Goal: Task Accomplishment & Management: Manage account settings

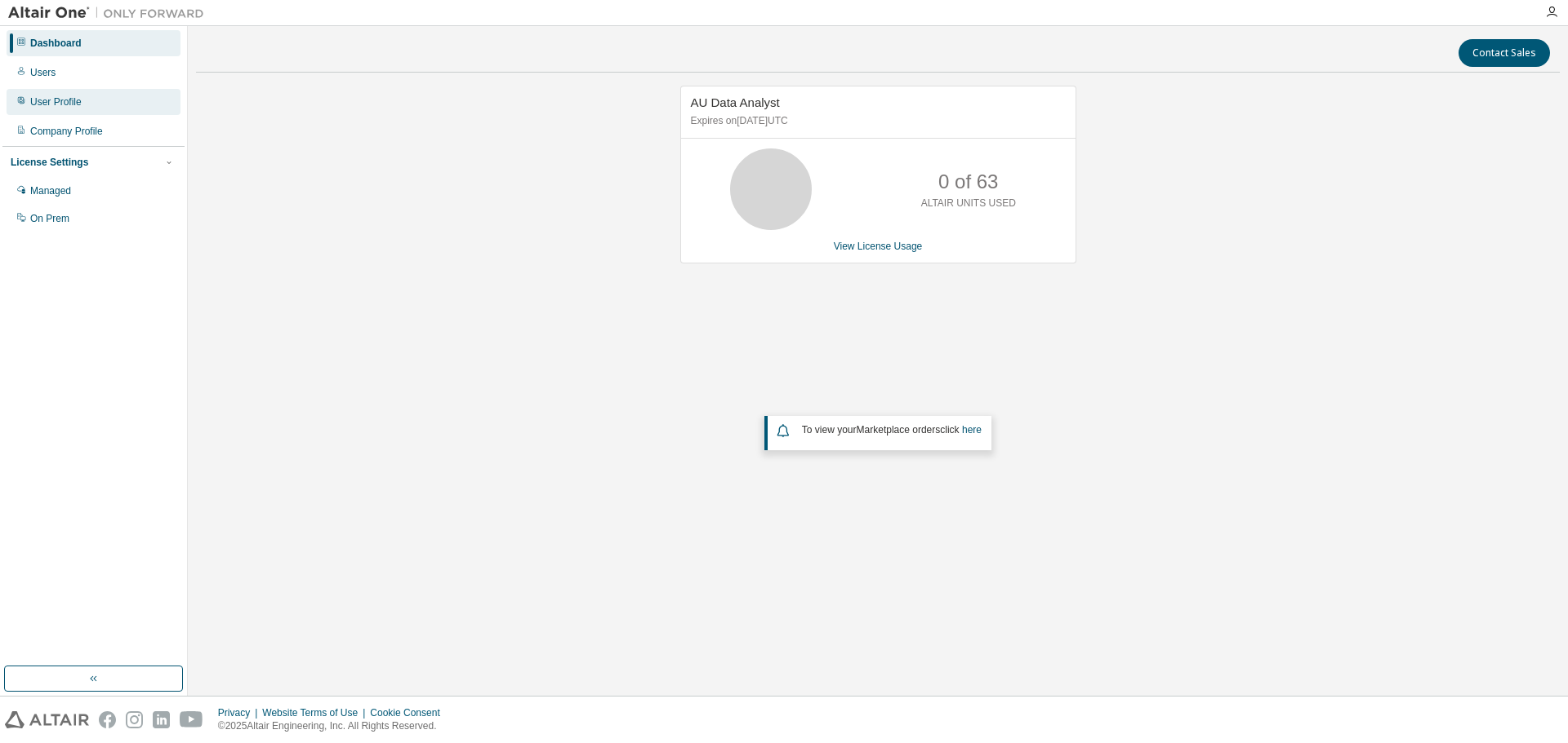
click at [64, 104] on div "User Profile" at bounding box center [56, 102] width 52 height 13
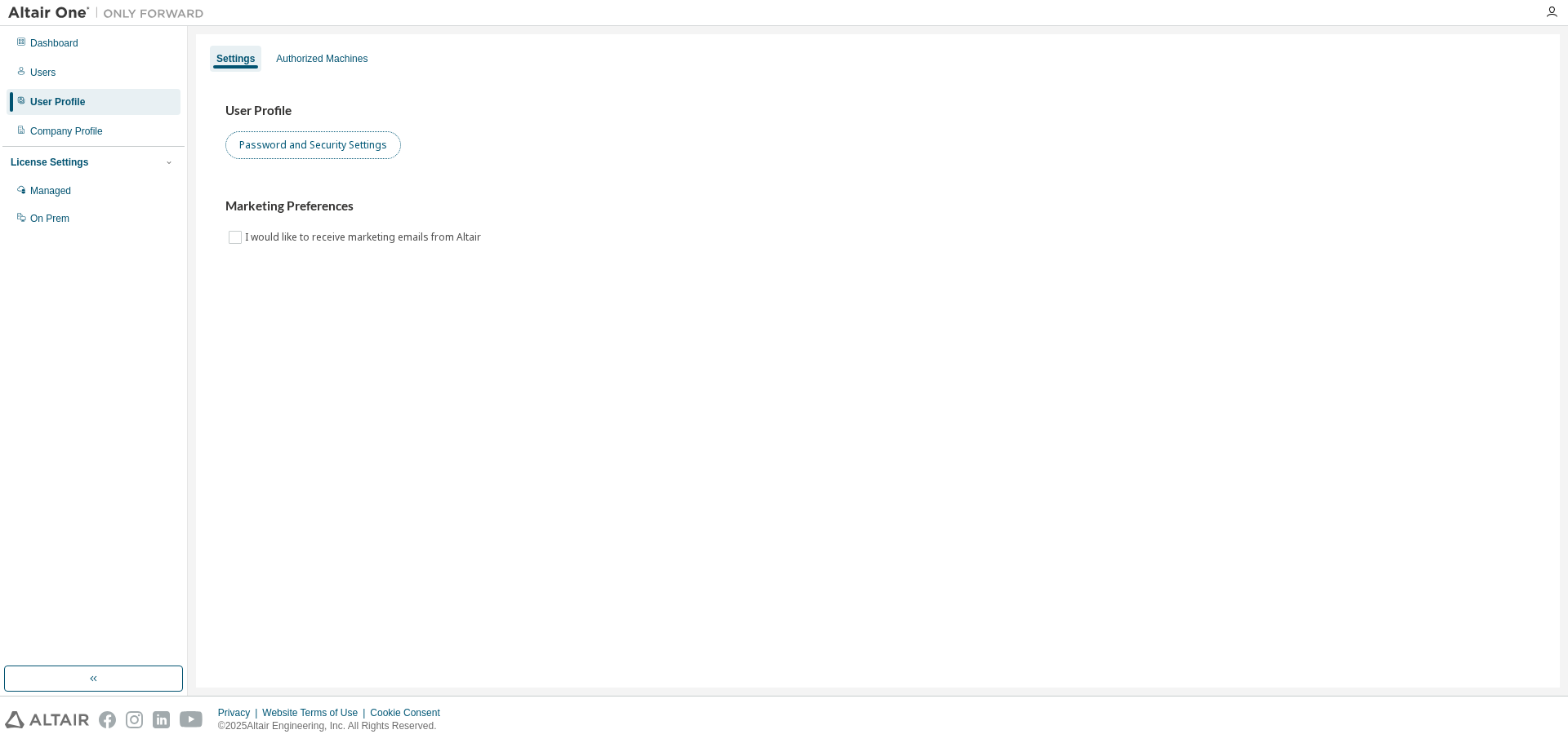
click at [320, 143] on button "Password and Security Settings" at bounding box center [313, 144] width 175 height 27
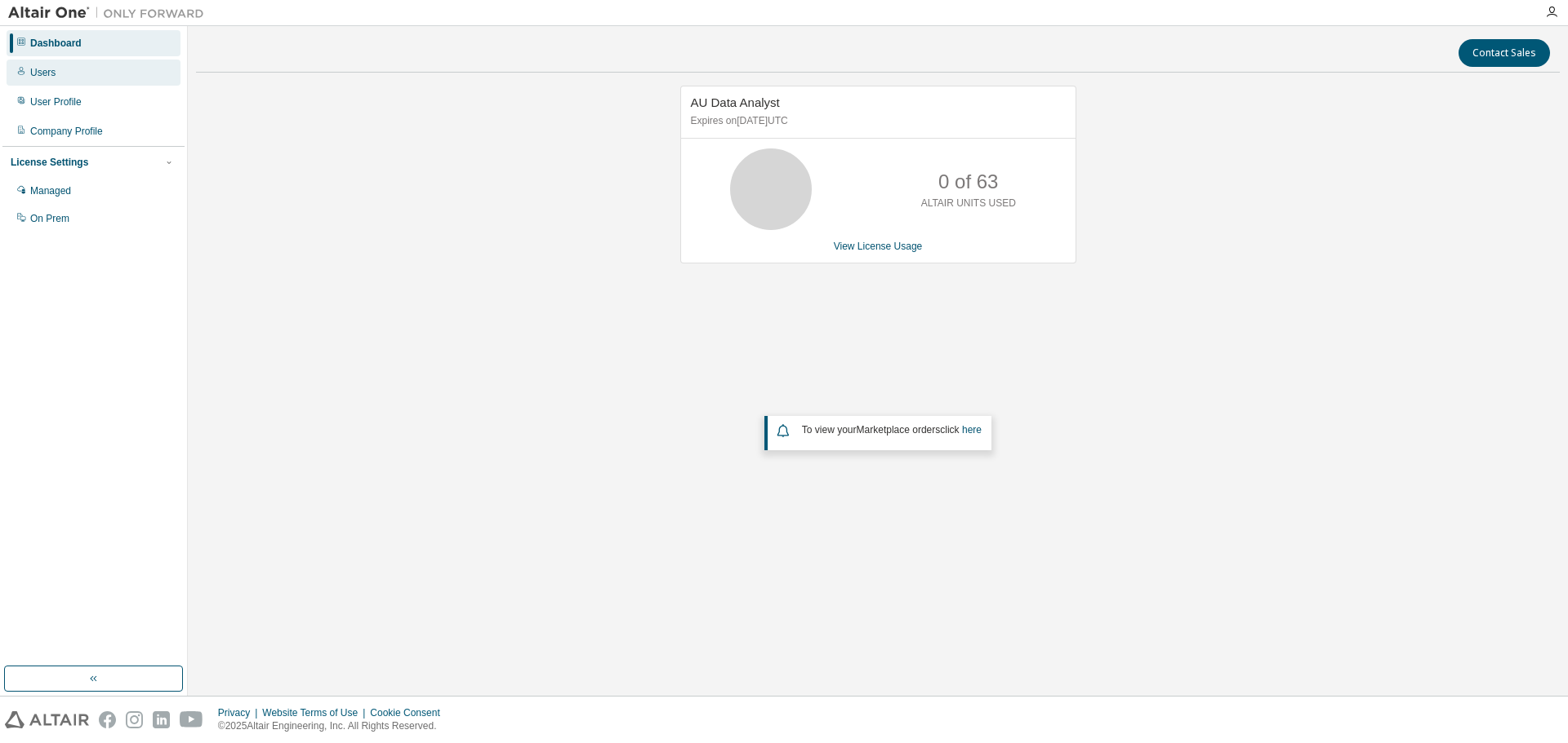
click at [70, 76] on div "Users" at bounding box center [93, 73] width 174 height 26
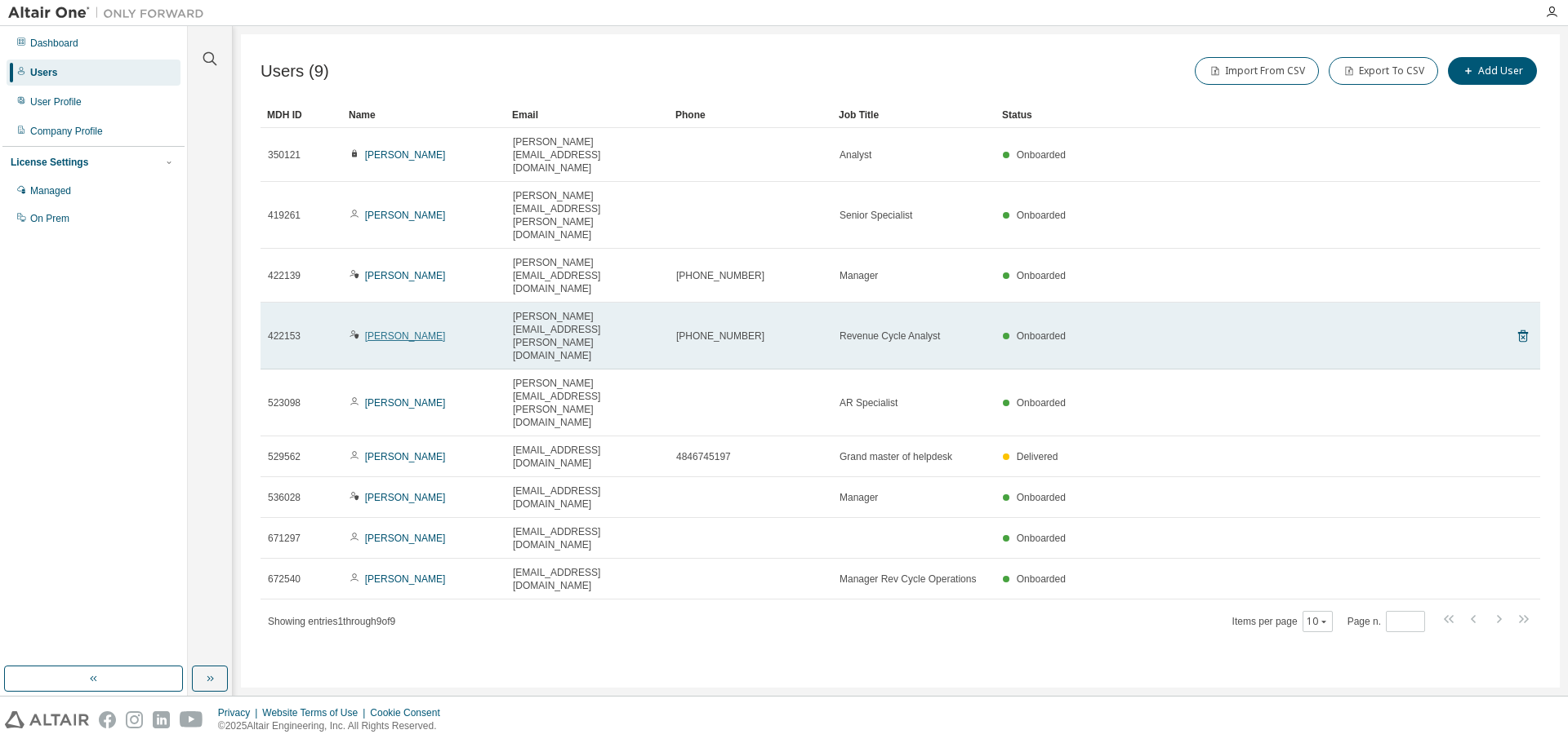
click at [417, 330] on link "[PERSON_NAME]" at bounding box center [406, 336] width 81 height 11
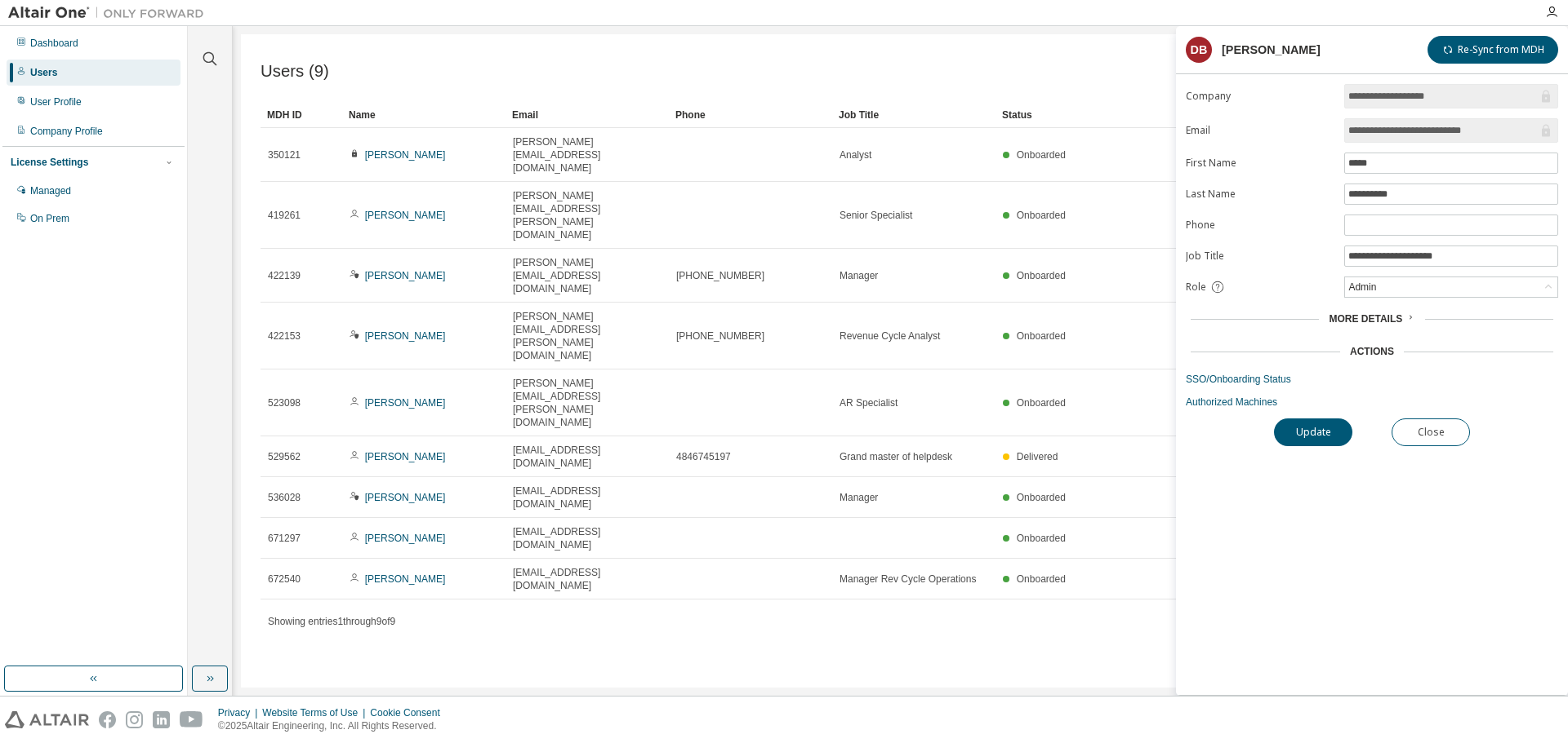
click at [1381, 324] on span "More Details" at bounding box center [1365, 319] width 74 height 11
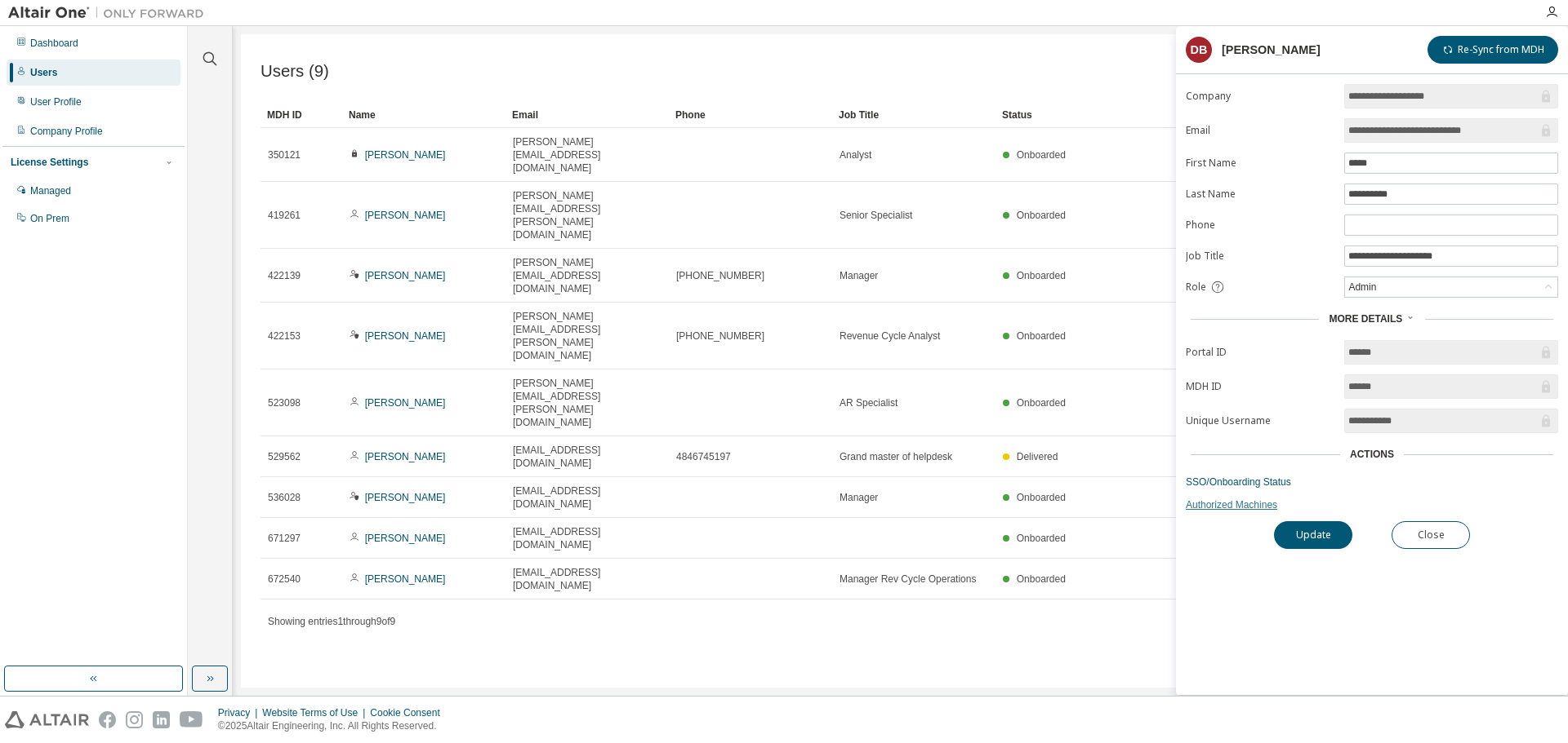
click at [1223, 506] on link "Authorized Machines" at bounding box center [1372, 505] width 373 height 13
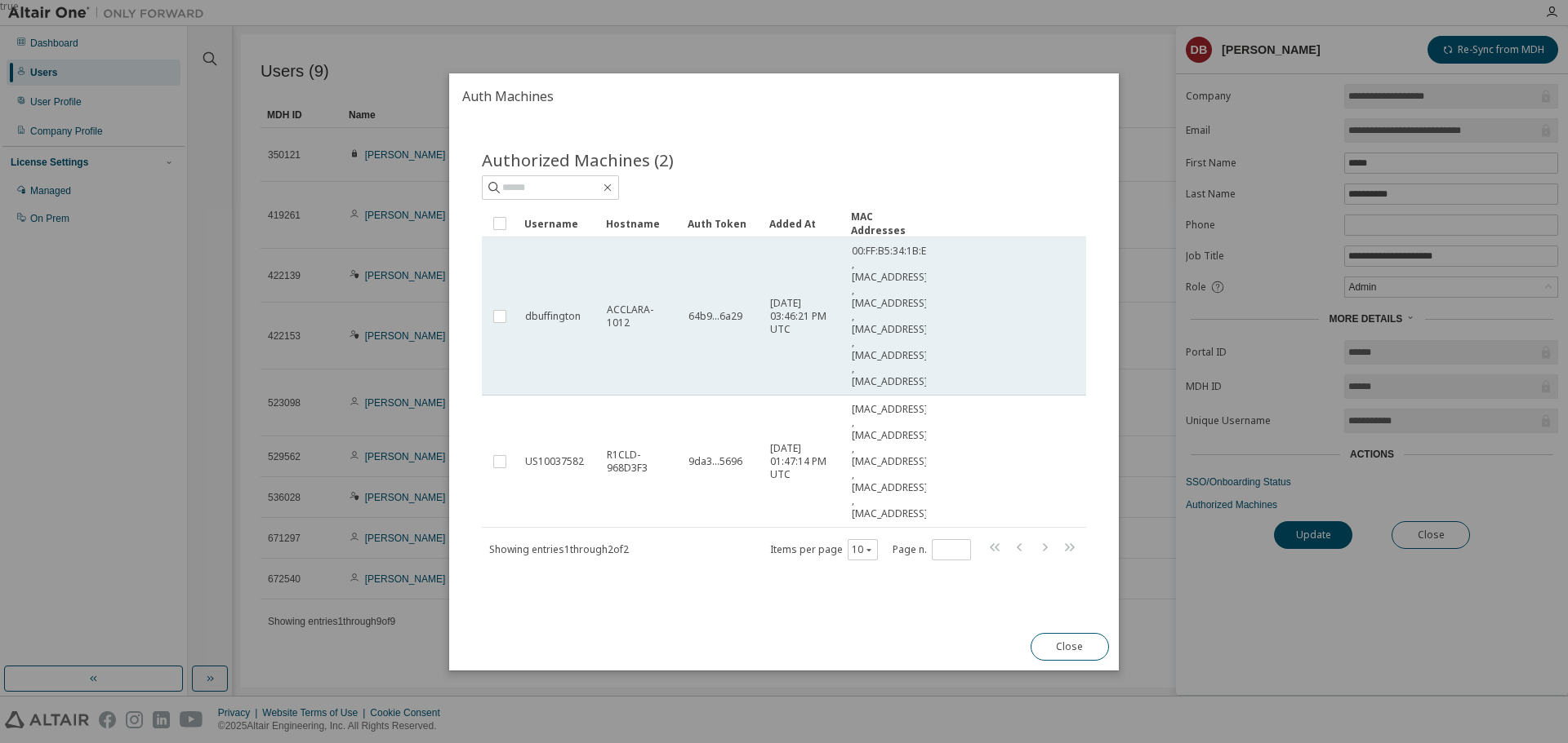
click at [617, 328] on span "ACCLARA-1012" at bounding box center [640, 317] width 67 height 26
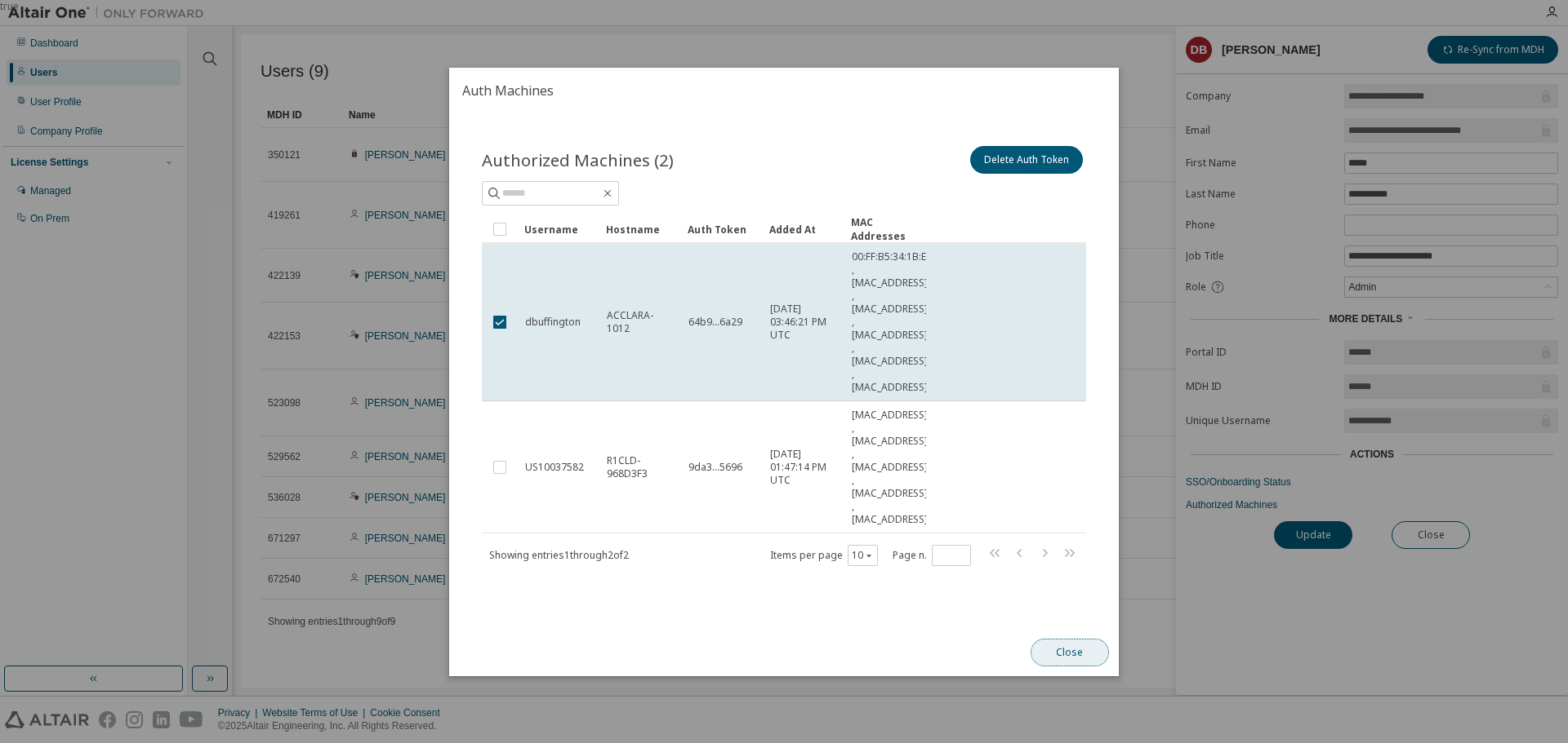
click at [1054, 652] on button "Close" at bounding box center [1069, 652] width 78 height 27
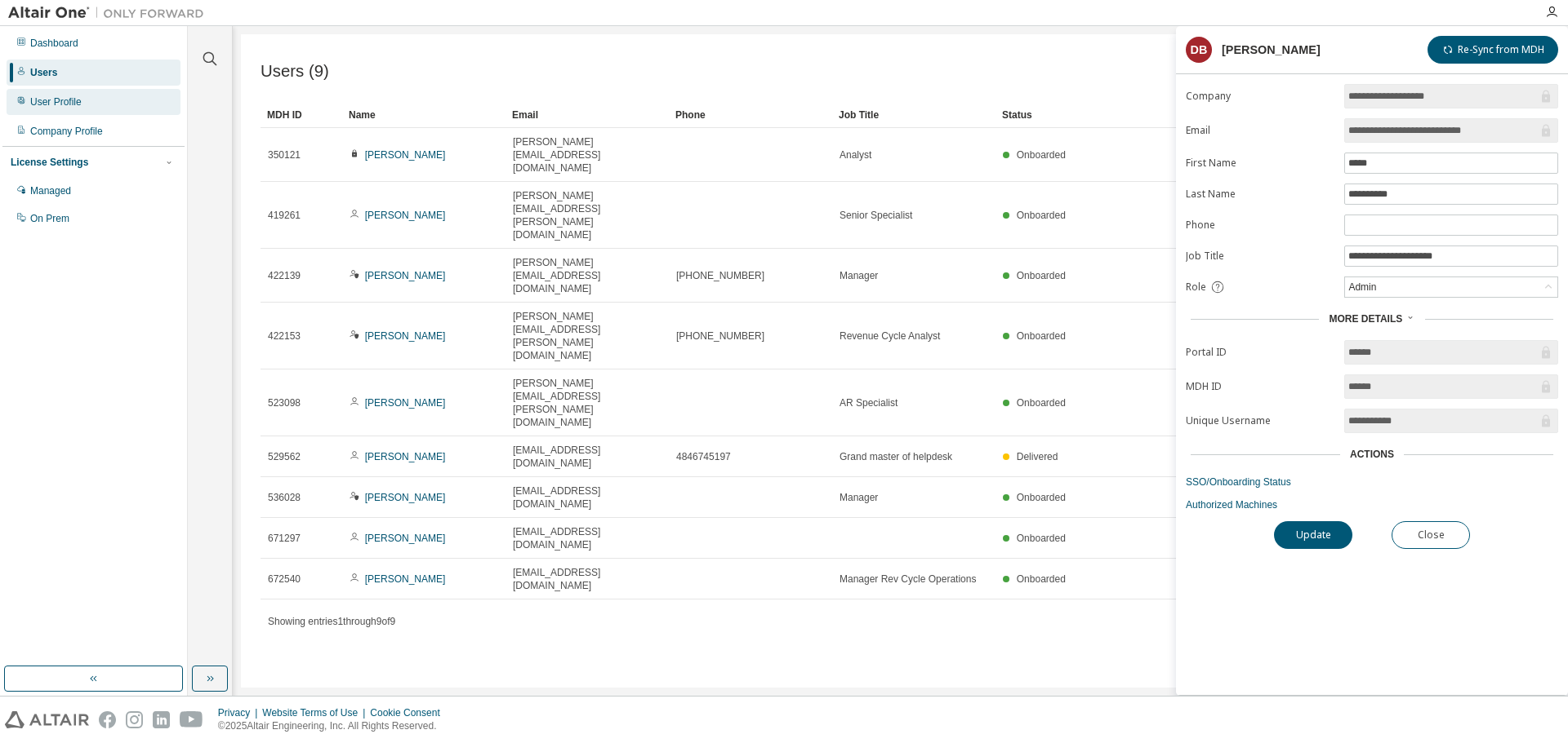
click at [74, 102] on div "User Profile" at bounding box center [56, 102] width 52 height 13
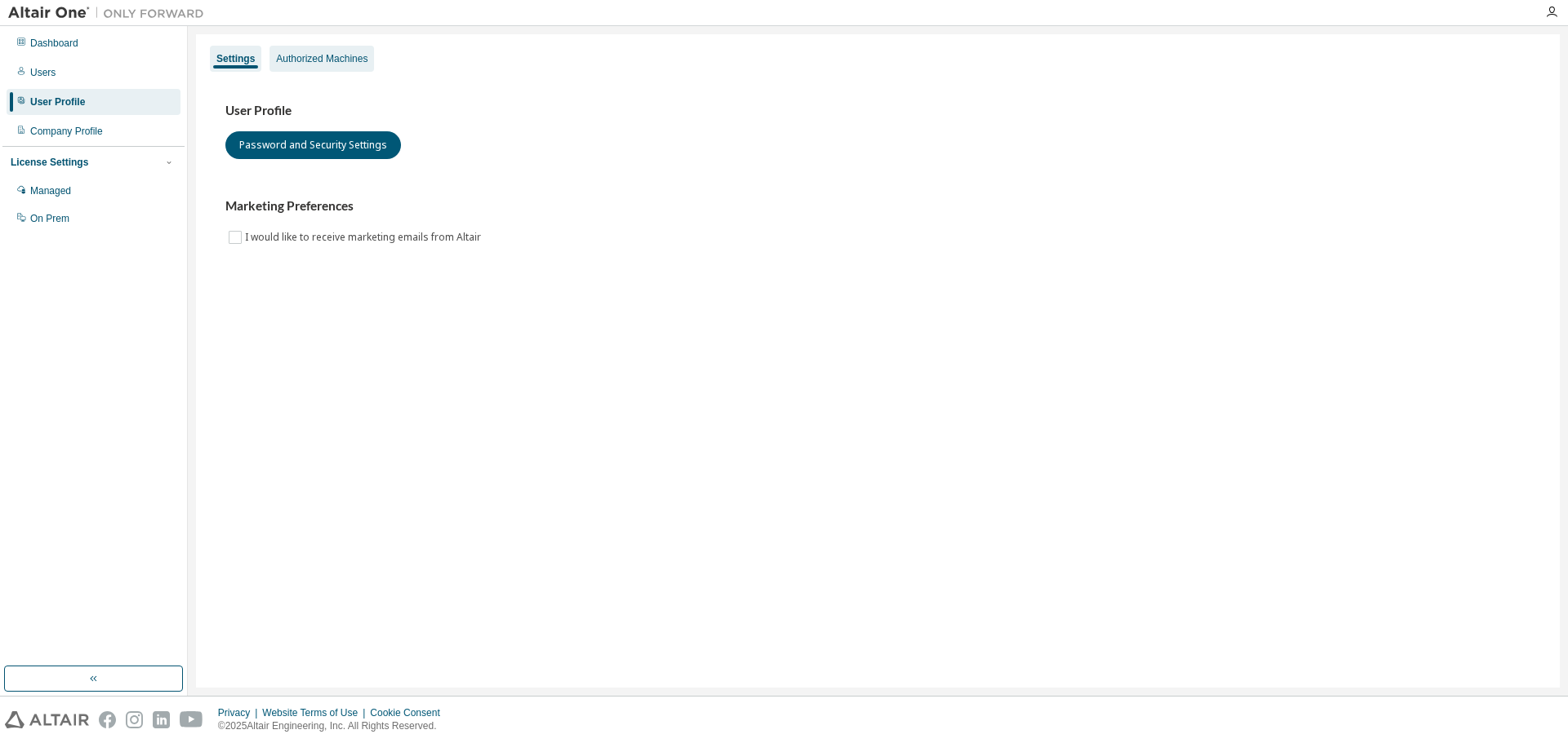
click at [337, 52] on div "Authorized Machines" at bounding box center [322, 58] width 105 height 26
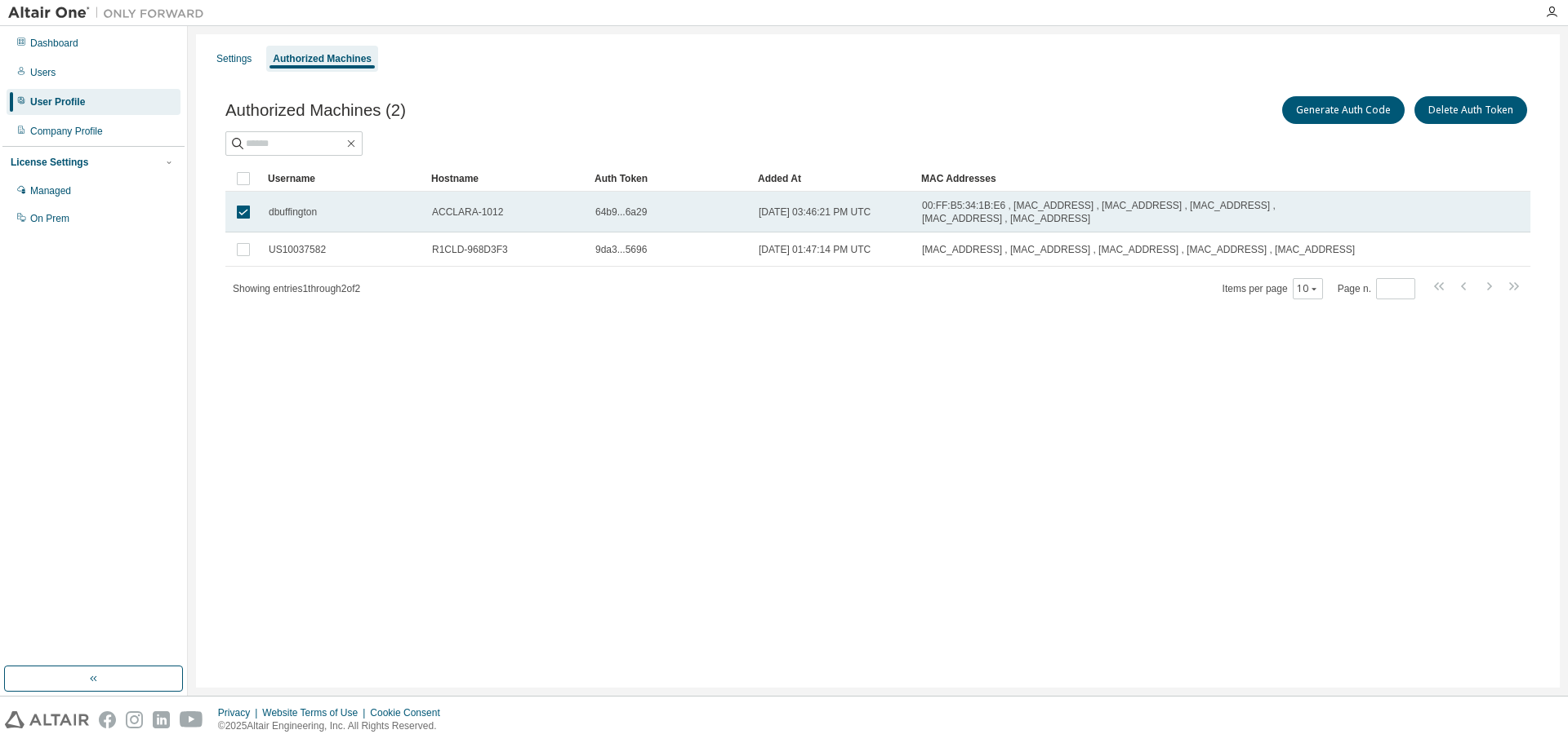
click at [1004, 214] on span "00:FF:B5:34:1B:E6 , [MAC_ADDRESS] , [MAC_ADDRESS] , [MAC_ADDRESS] , [MAC_ADDRES…" at bounding box center [1140, 212] width 436 height 26
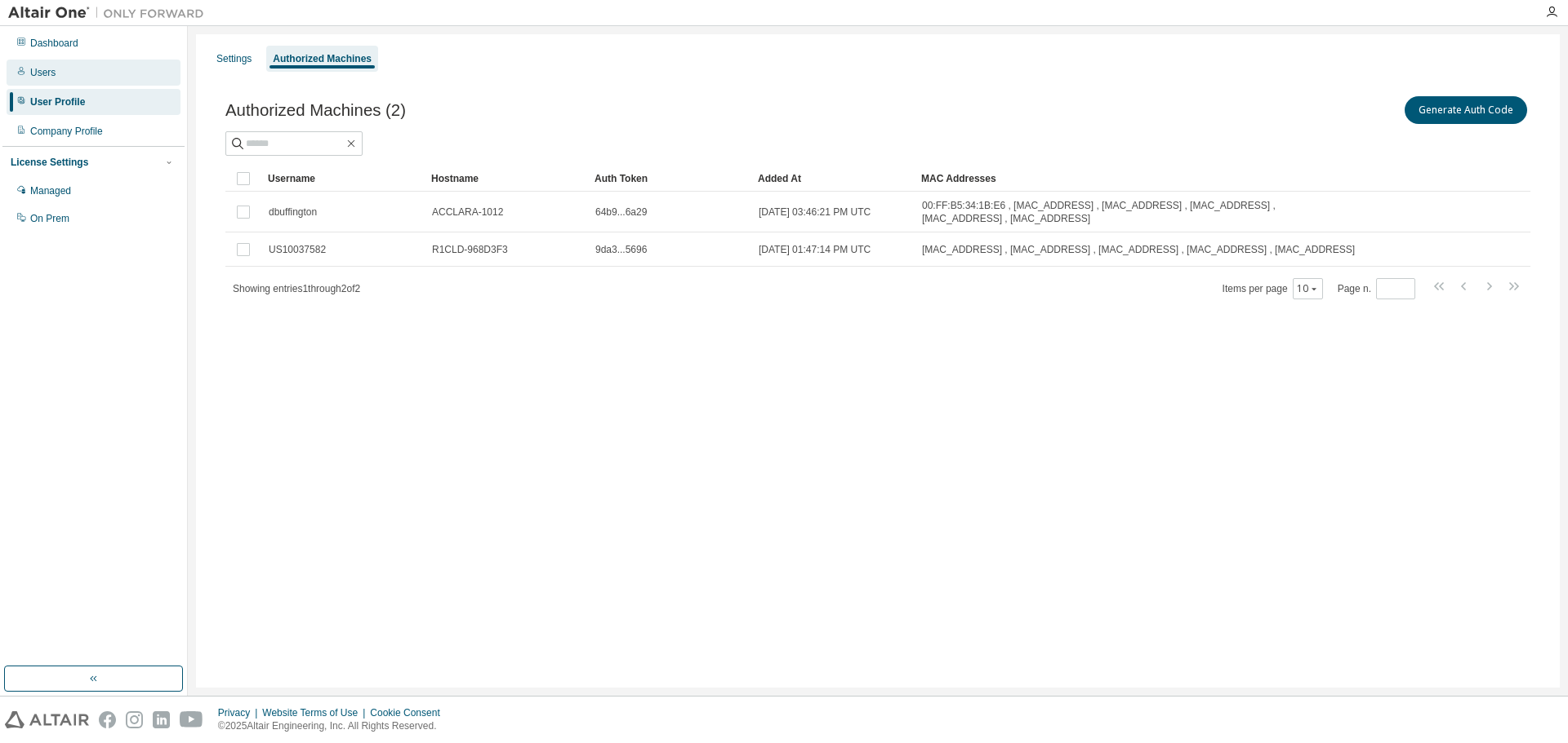
click at [55, 75] on div "Users" at bounding box center [93, 73] width 174 height 26
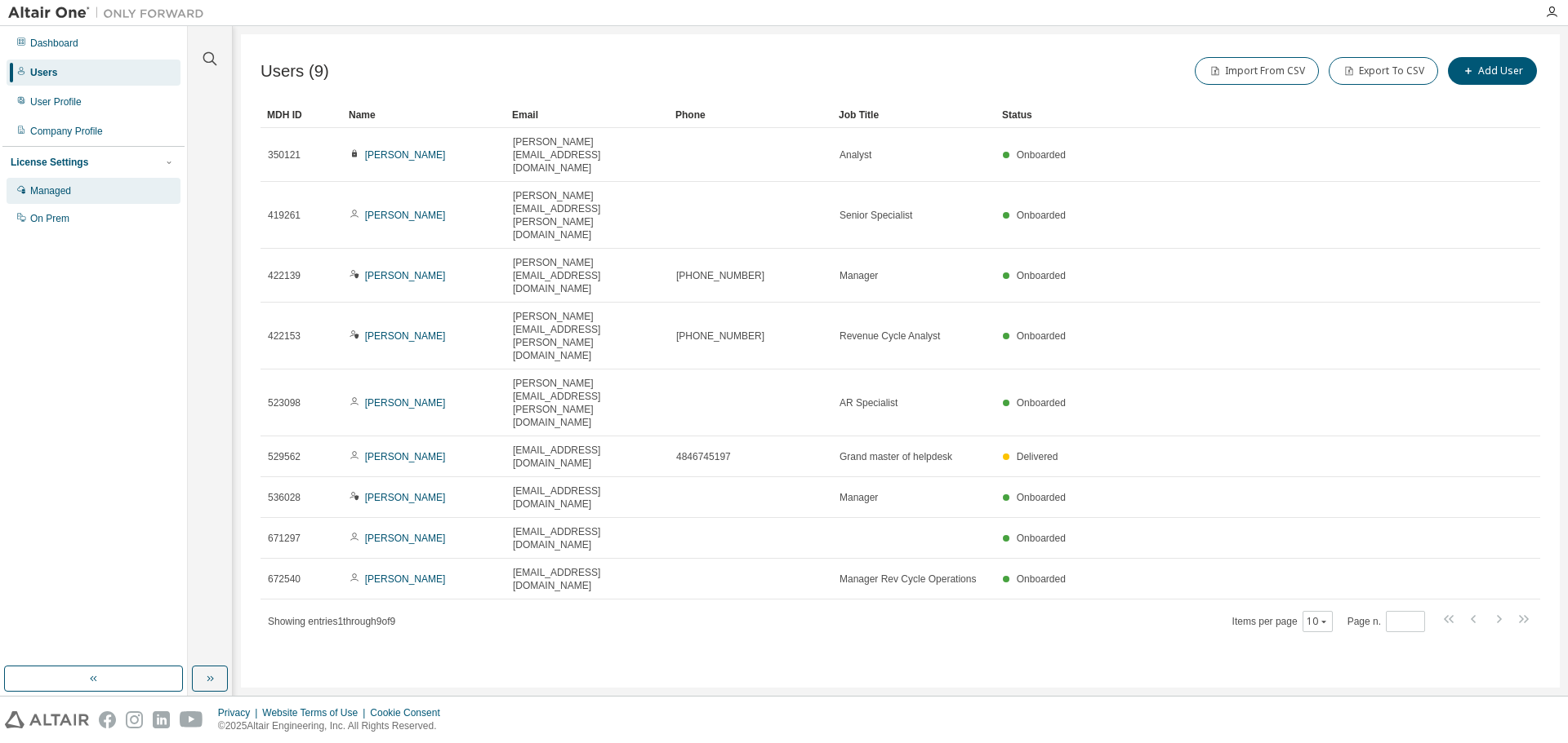
click at [63, 202] on div "Managed" at bounding box center [93, 191] width 174 height 26
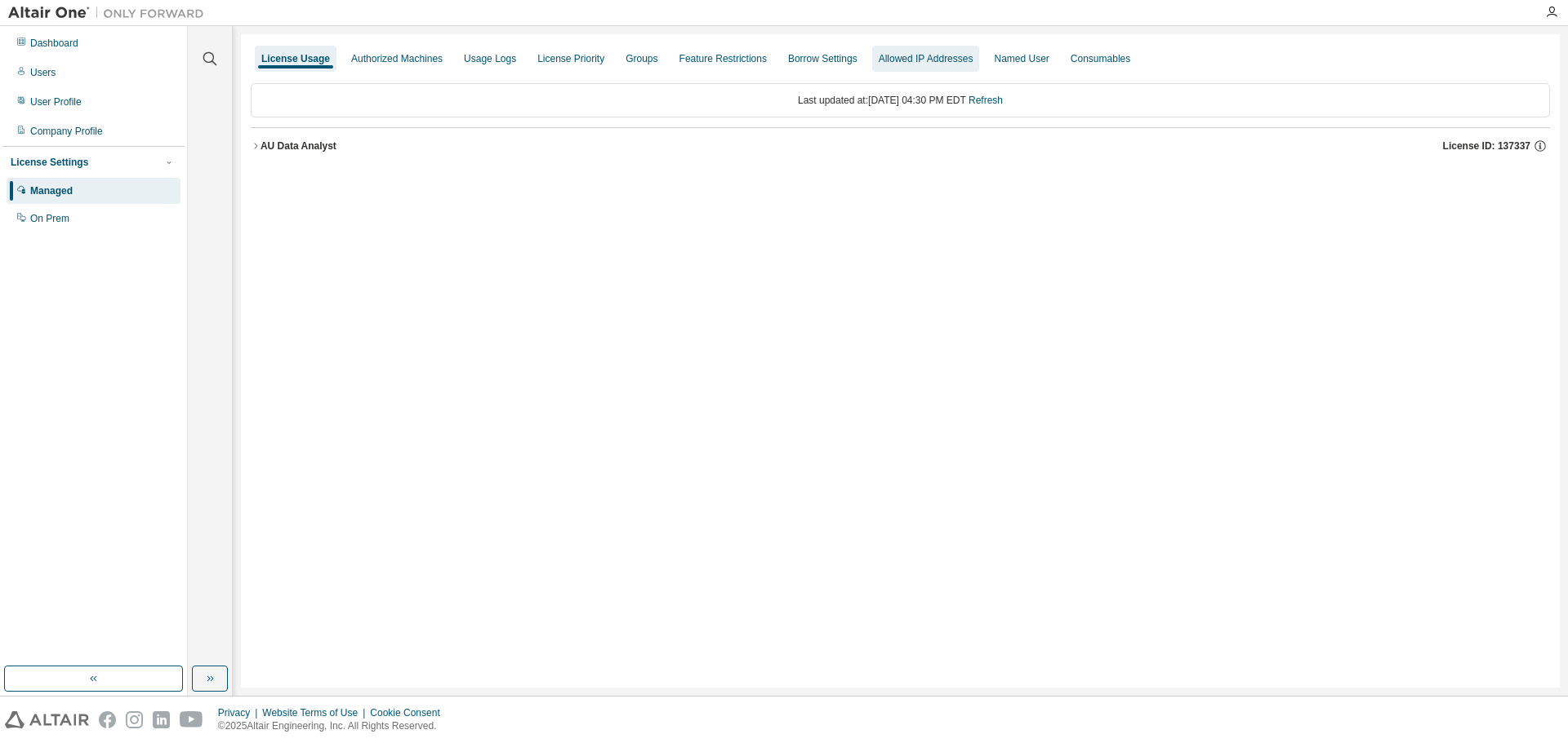
click at [922, 58] on div "Allowed IP Addresses" at bounding box center [926, 58] width 94 height 13
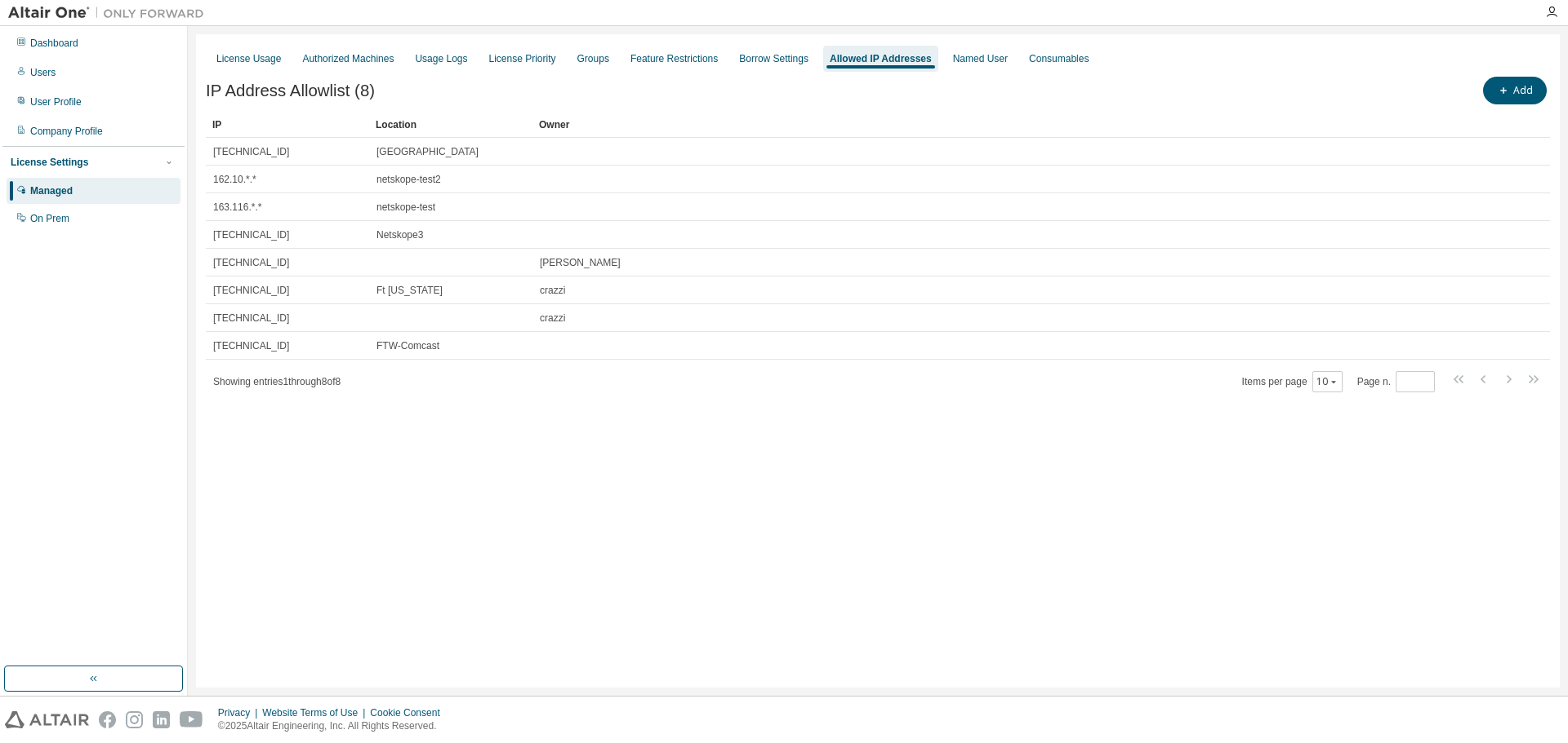
click at [531, 455] on div "License Usage Authorized Machines Usage Logs License Priority Groups Feature Re…" at bounding box center [877, 360] width 1363 height 653
click at [1500, 90] on icon "button" at bounding box center [1503, 91] width 9 height 9
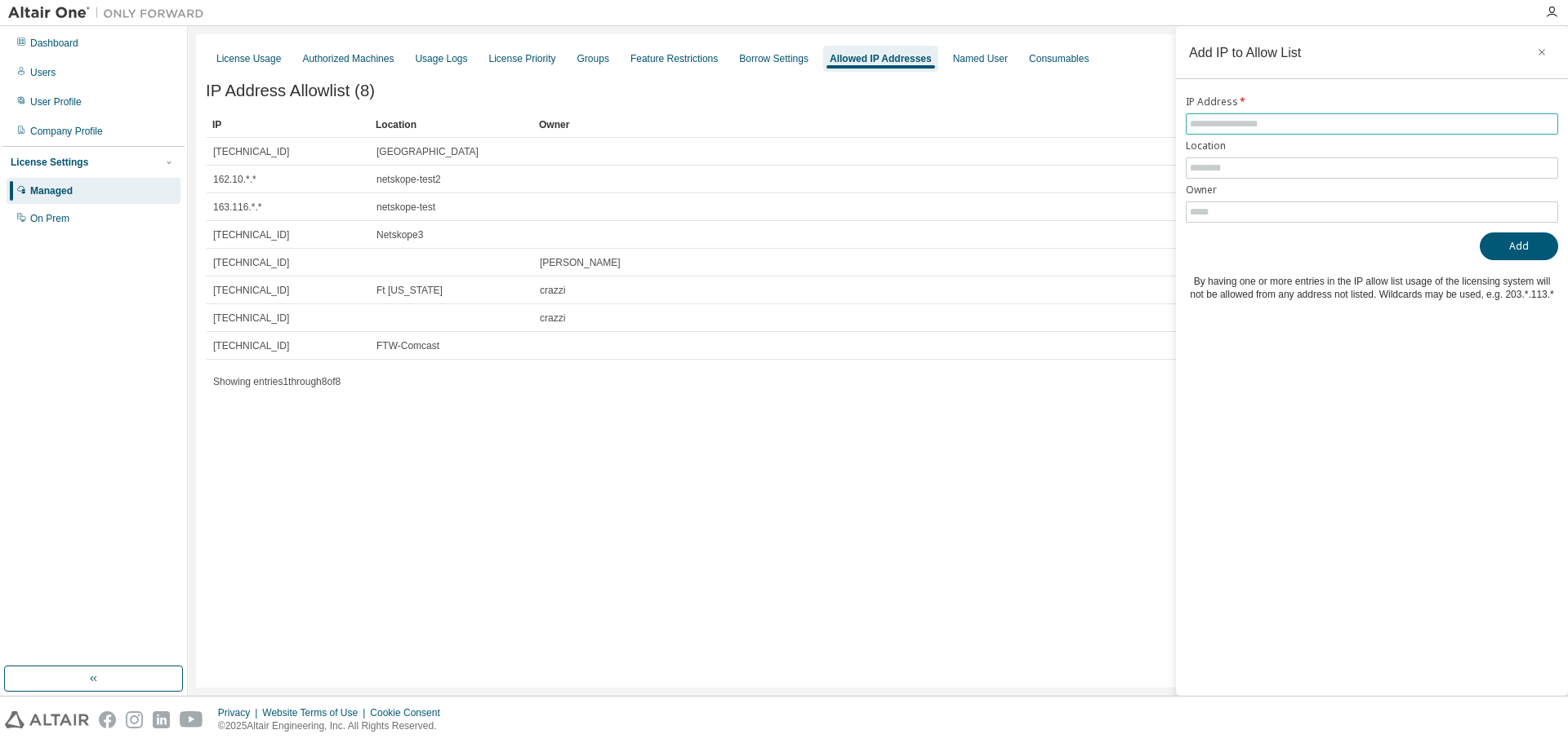
click at [1308, 122] on input "text" at bounding box center [1372, 124] width 364 height 13
paste input "**********"
type input "**********"
click at [1228, 169] on input "text" at bounding box center [1372, 168] width 364 height 13
type input "****"
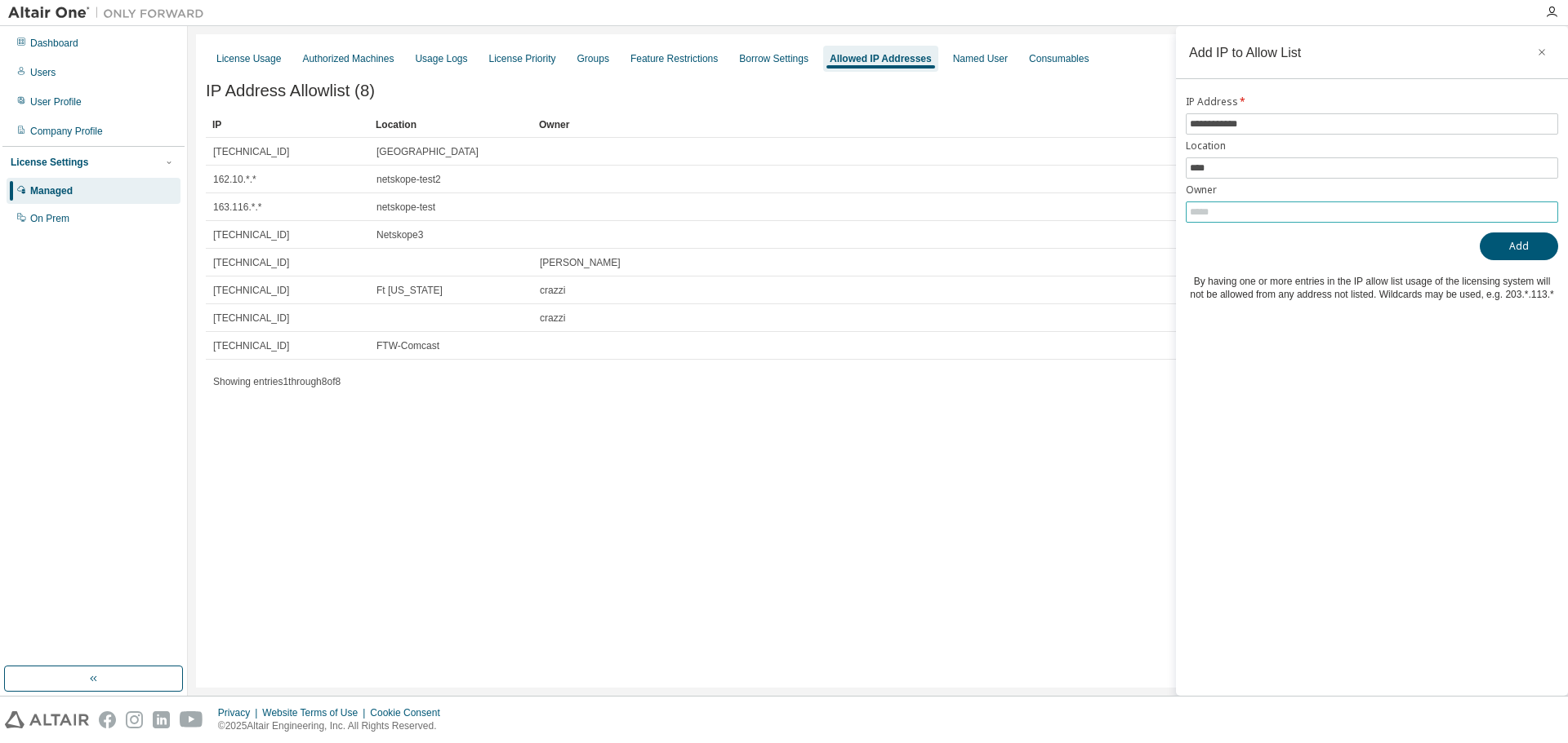
click at [1216, 216] on input "text" at bounding box center [1372, 212] width 364 height 13
type input "**********"
click at [1517, 245] on button "Add" at bounding box center [1518, 246] width 78 height 27
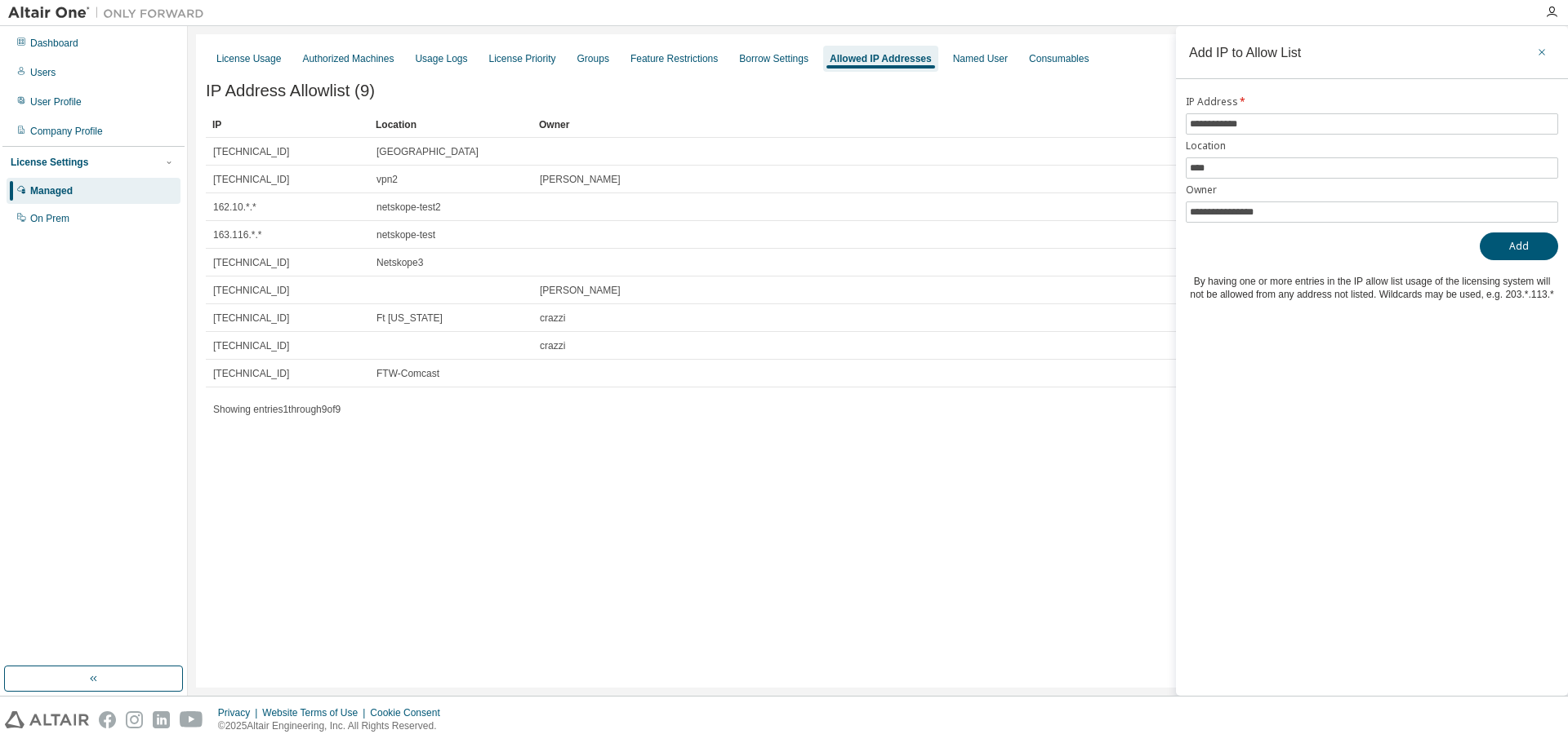
click at [1542, 48] on icon "button" at bounding box center [1542, 52] width 11 height 13
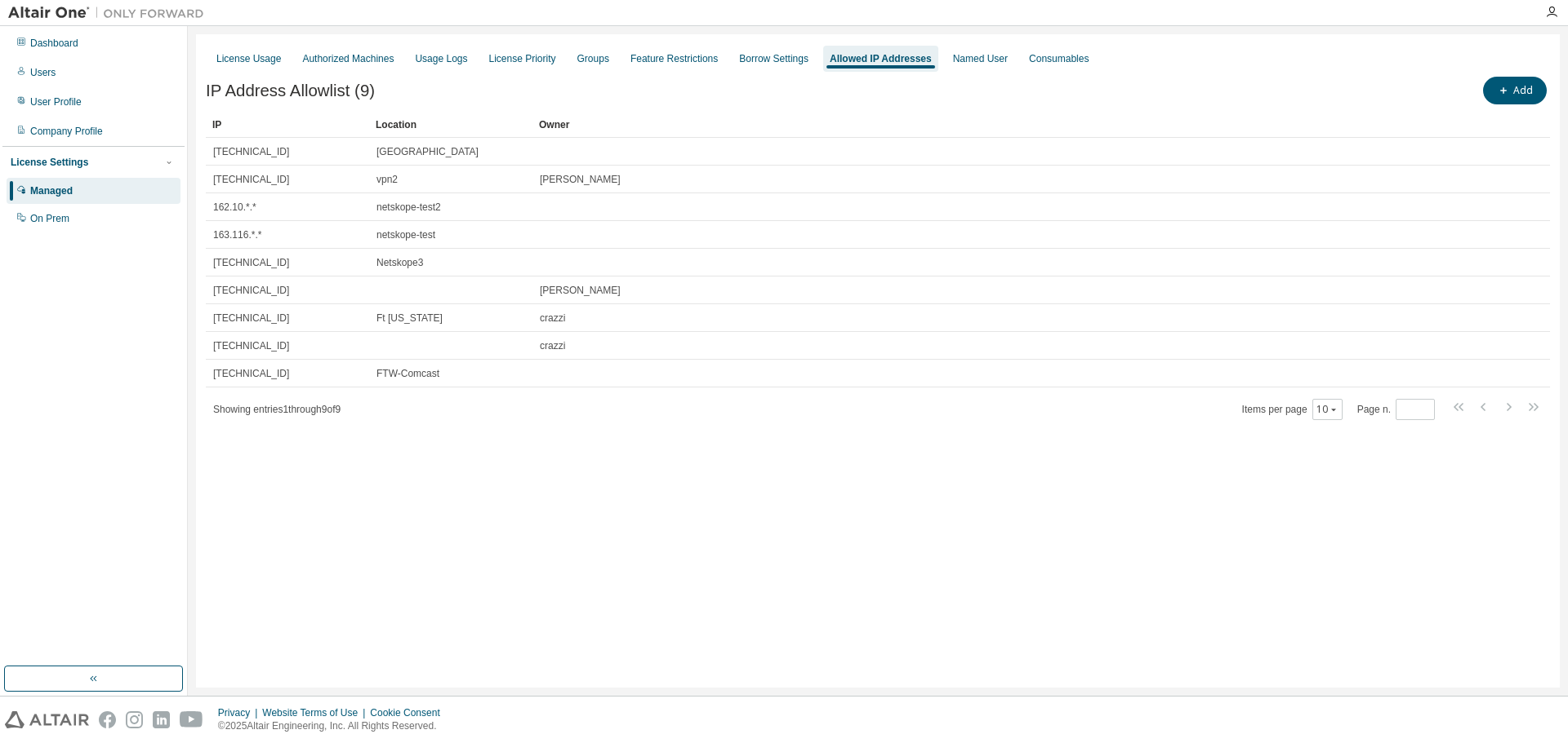
click at [1256, 578] on div "License Usage Authorized Machines Usage Logs License Priority Groups Feature Re…" at bounding box center [877, 360] width 1363 height 653
click at [373, 576] on div "License Usage Authorized Machines Usage Logs License Priority Groups Feature Re…" at bounding box center [877, 360] width 1363 height 653
click at [965, 63] on div "Named User" at bounding box center [980, 58] width 55 height 13
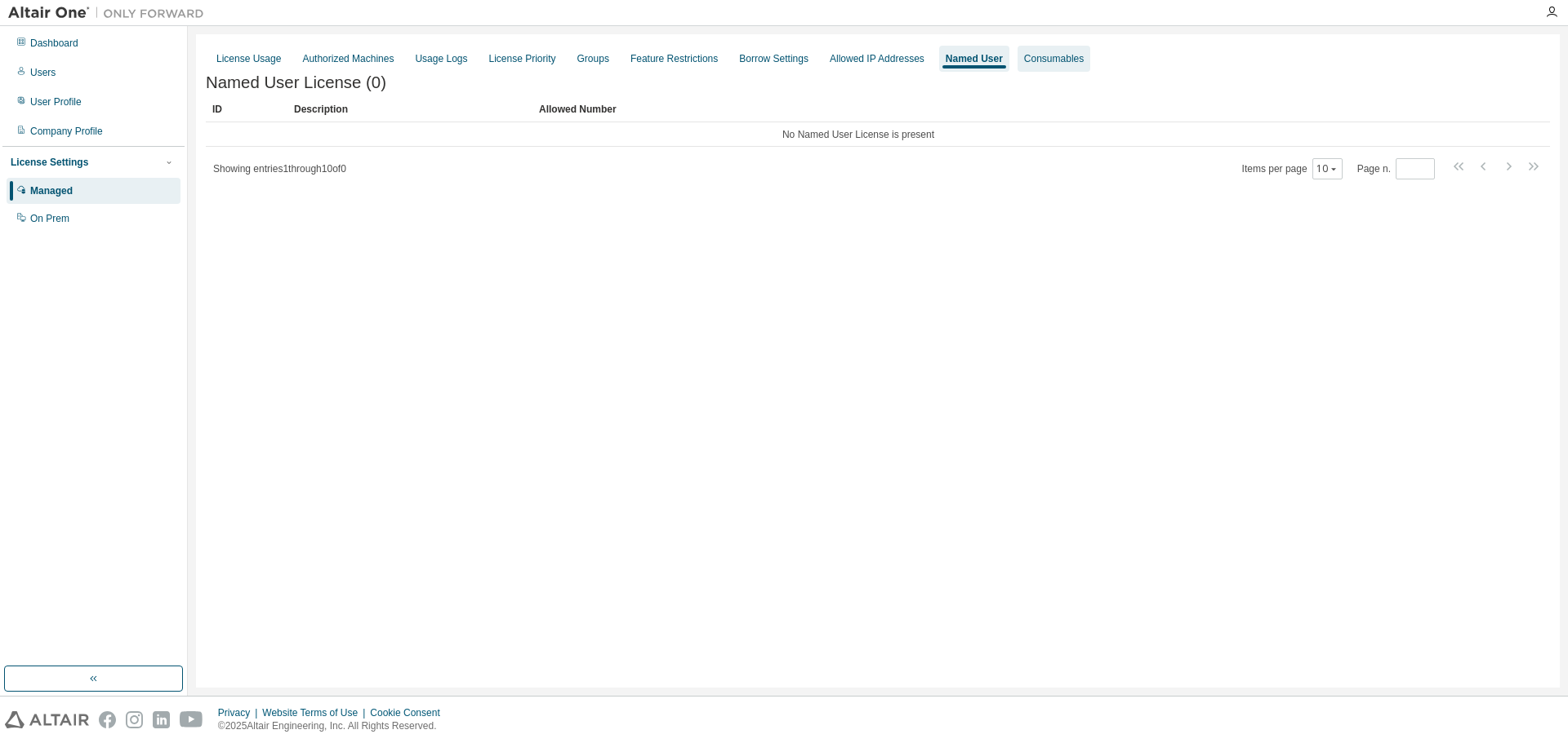
click at [1061, 55] on div "Consumables" at bounding box center [1053, 58] width 59 height 13
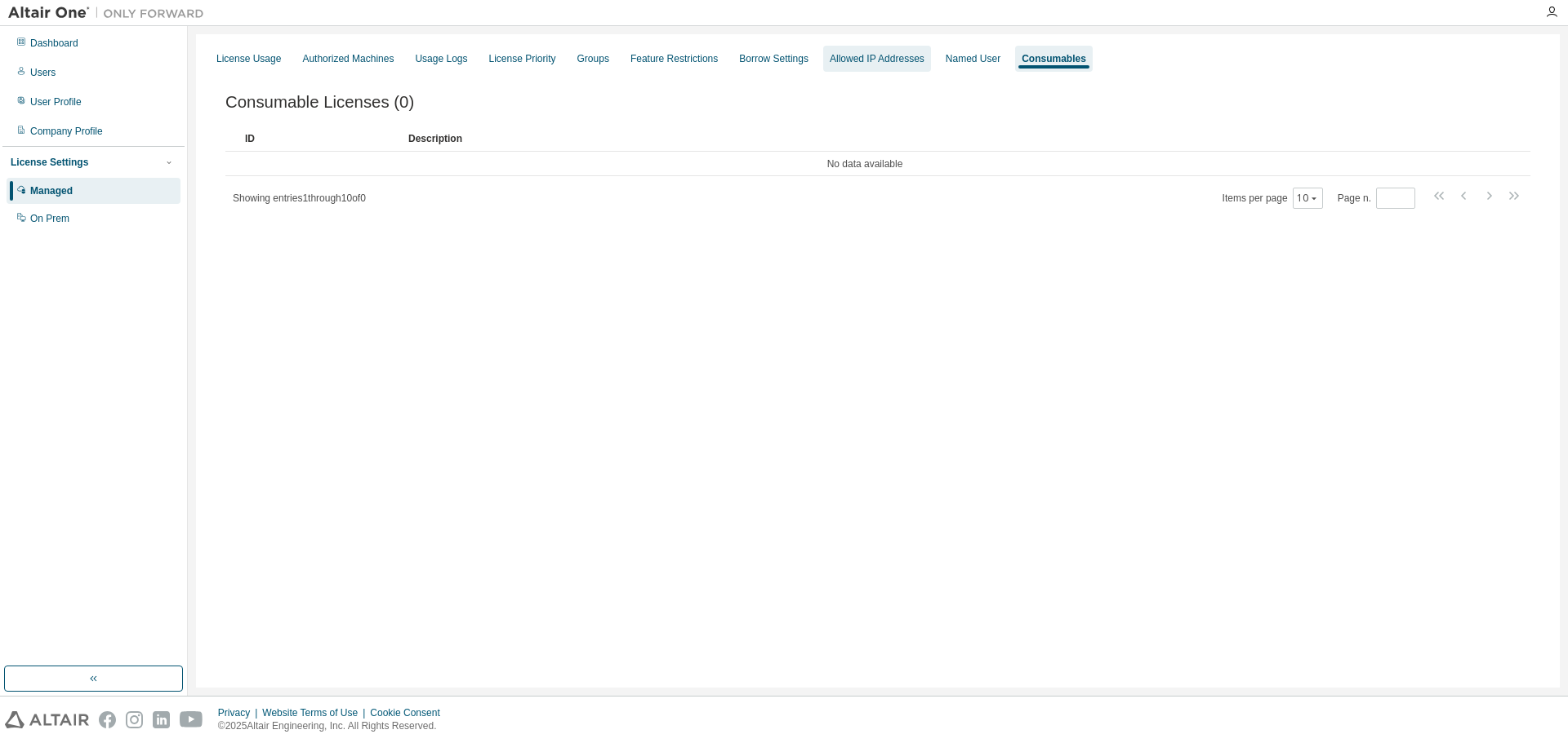
click at [840, 58] on div "Allowed IP Addresses" at bounding box center [876, 58] width 94 height 13
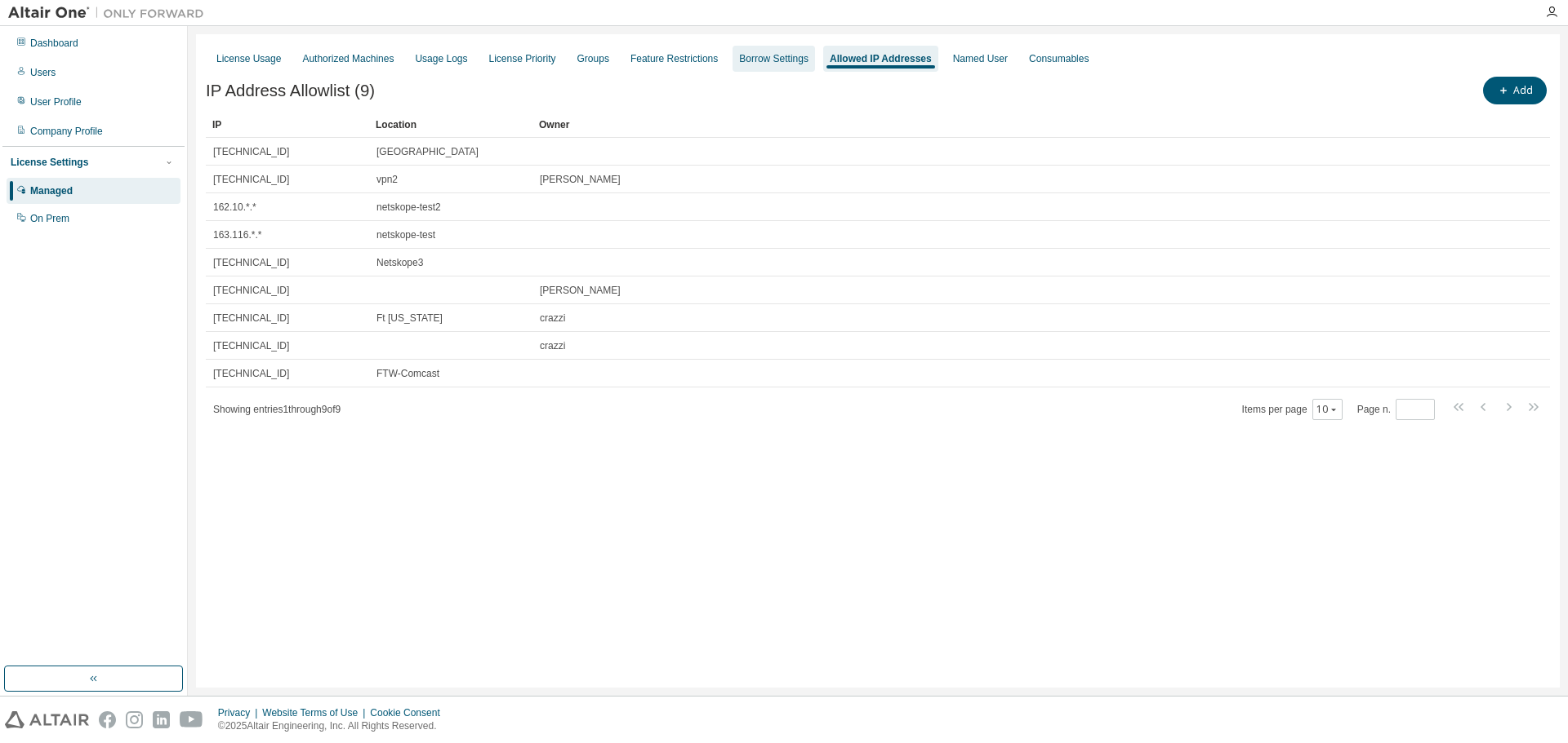
click at [739, 58] on div "Borrow Settings" at bounding box center [774, 58] width 70 height 13
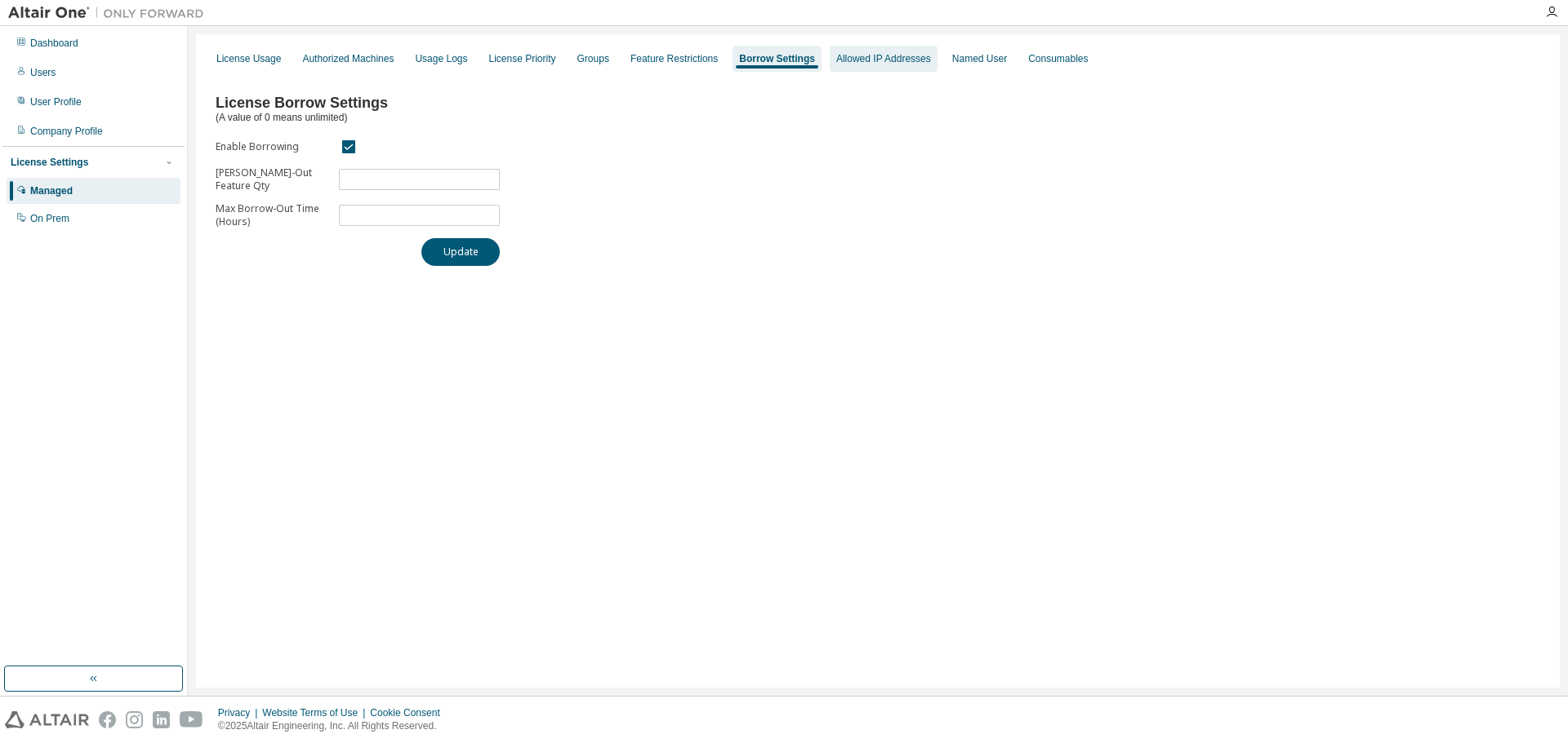
click at [851, 55] on div "Allowed IP Addresses" at bounding box center [883, 58] width 94 height 13
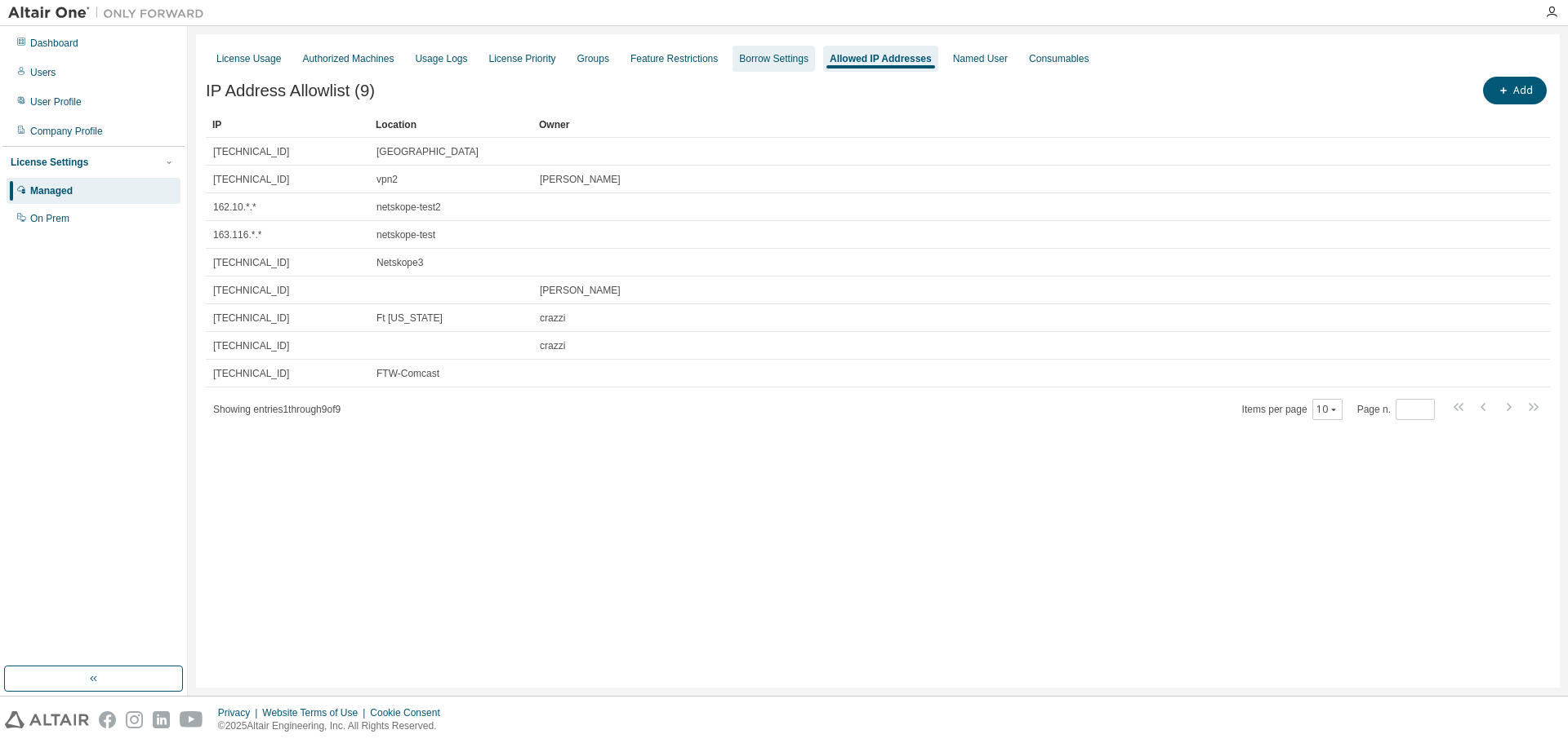
click at [758, 55] on div "Borrow Settings" at bounding box center [774, 58] width 70 height 13
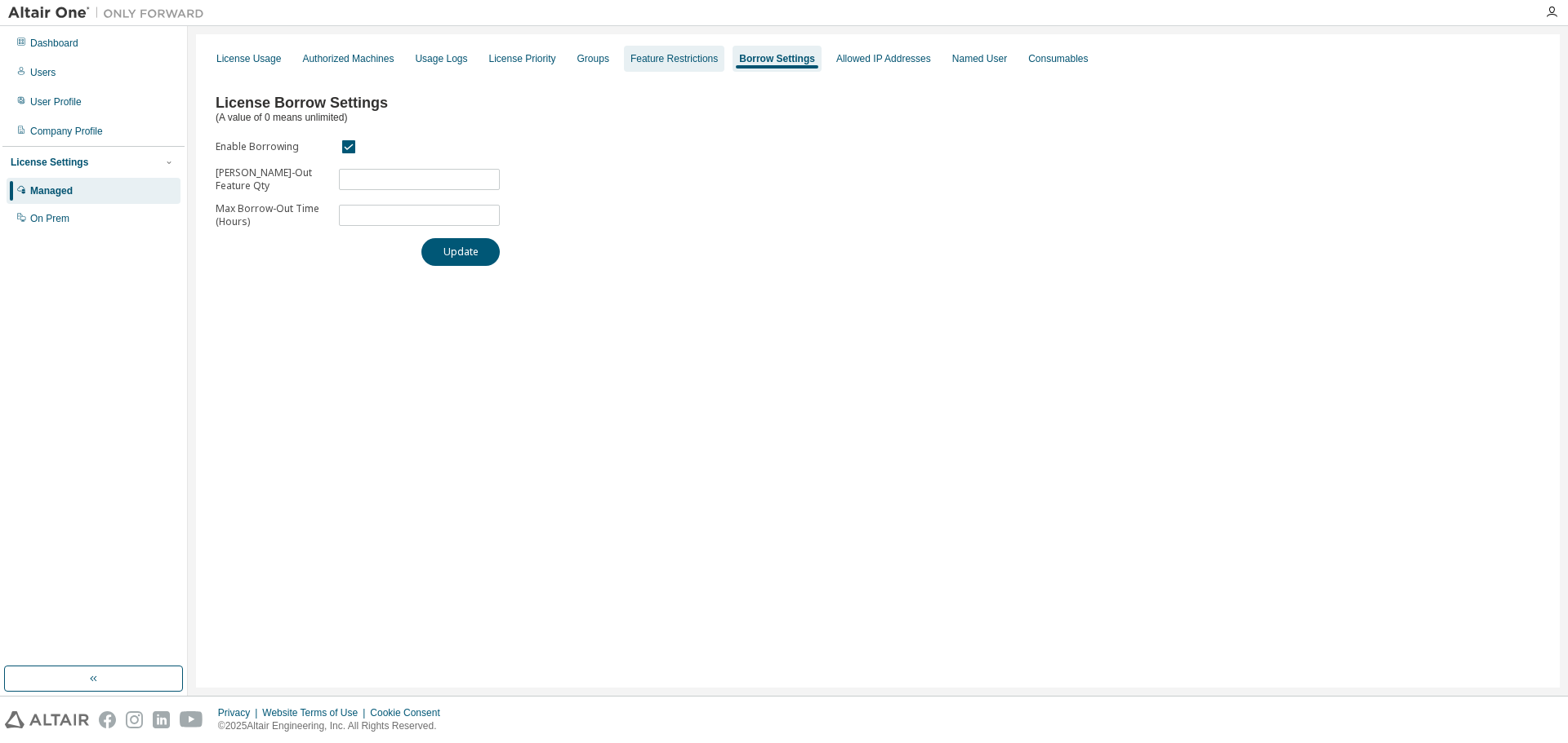
click at [638, 52] on div "Feature Restrictions" at bounding box center [674, 58] width 100 height 26
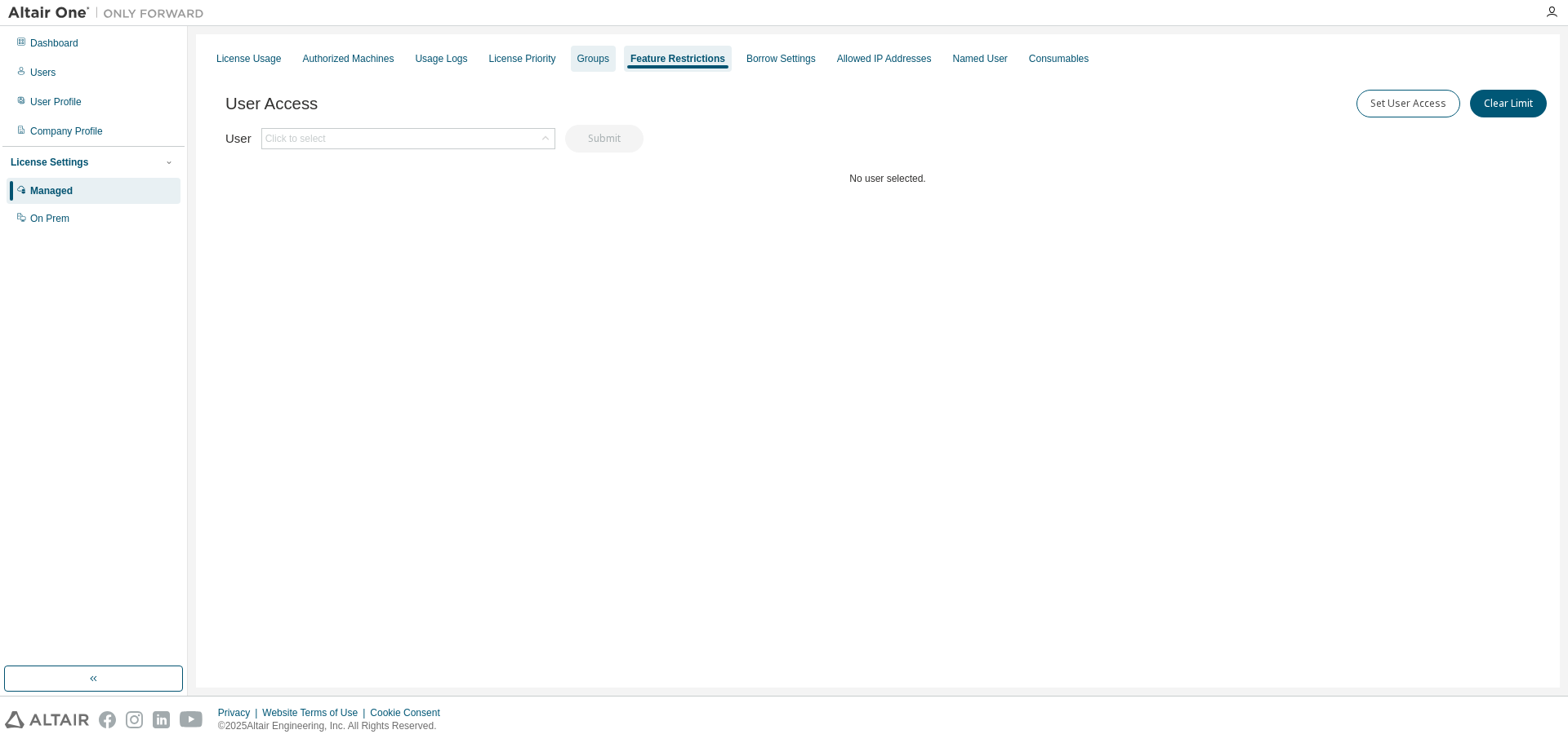
click at [577, 64] on div "Groups" at bounding box center [593, 58] width 32 height 13
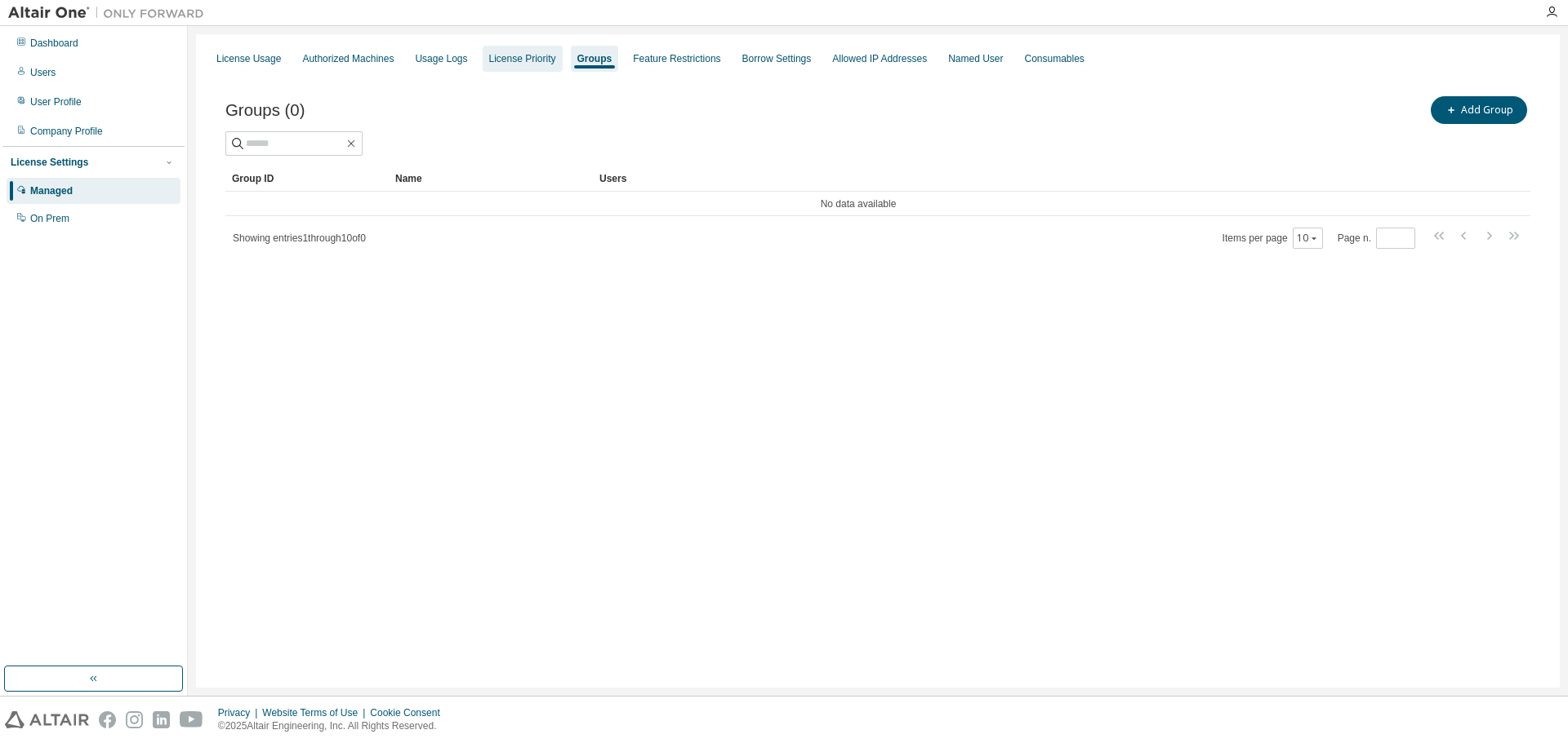
click at [489, 53] on div "License Priority" at bounding box center [522, 58] width 67 height 13
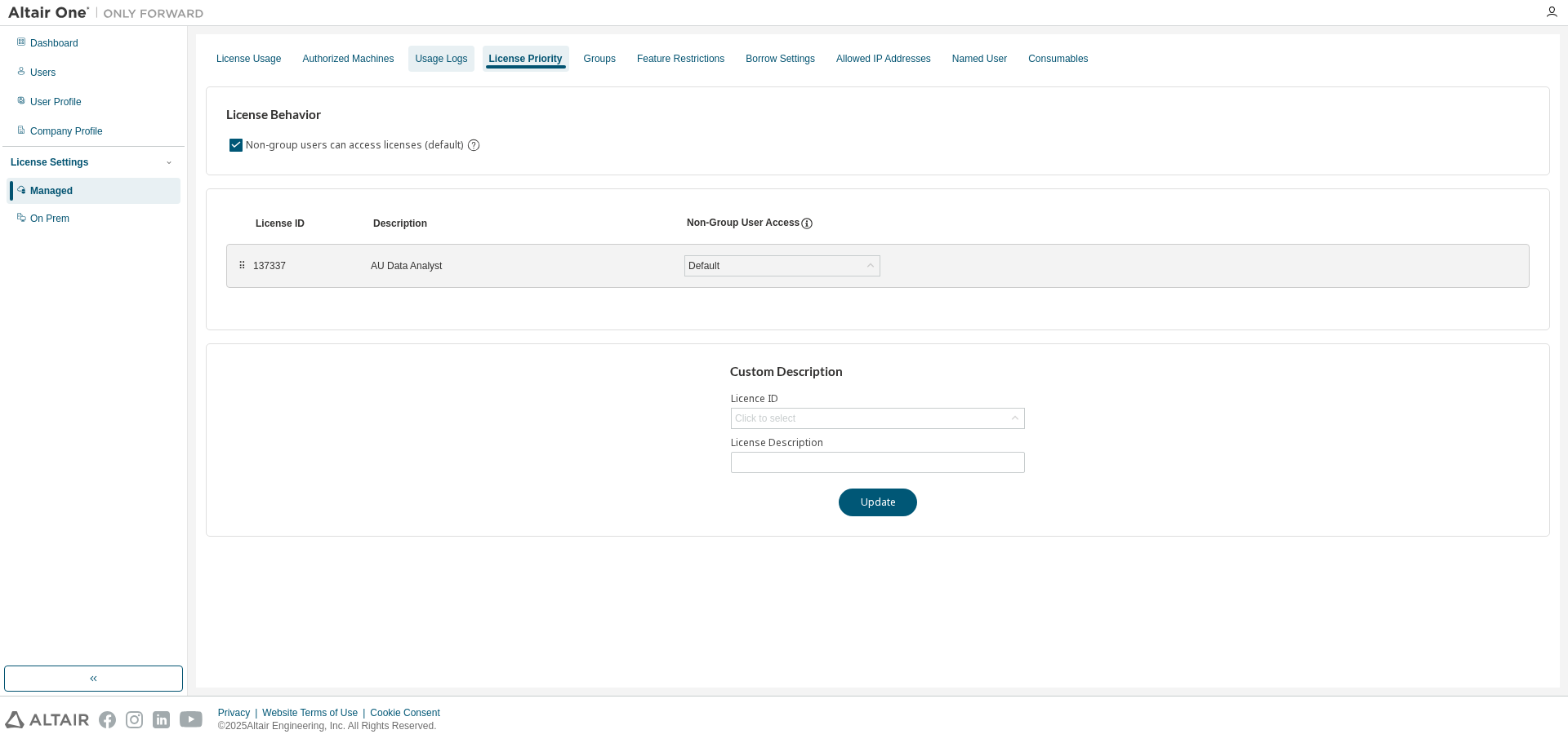
click at [409, 58] on div "Usage Logs" at bounding box center [441, 58] width 65 height 26
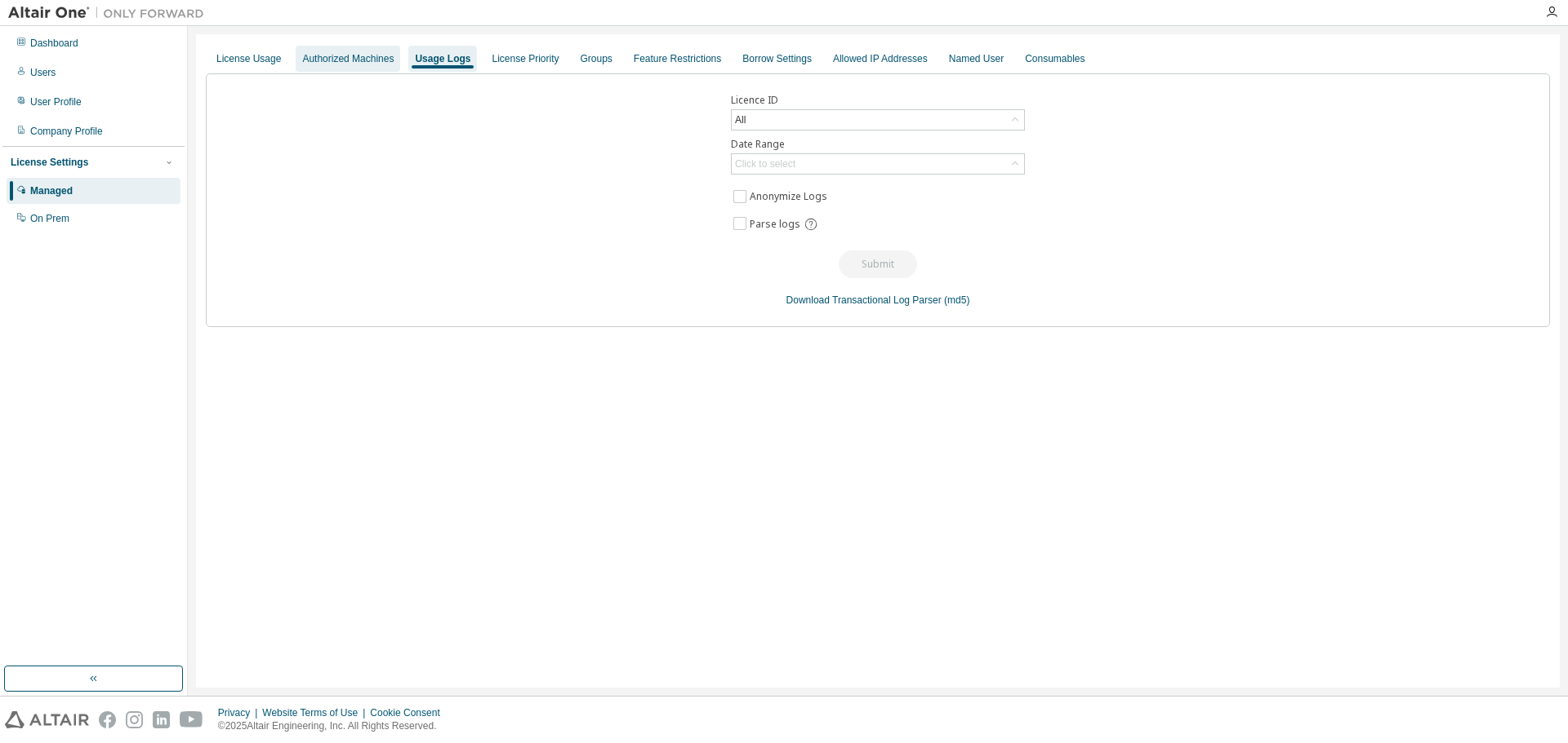
click at [352, 58] on div "Authorized Machines" at bounding box center [347, 58] width 92 height 13
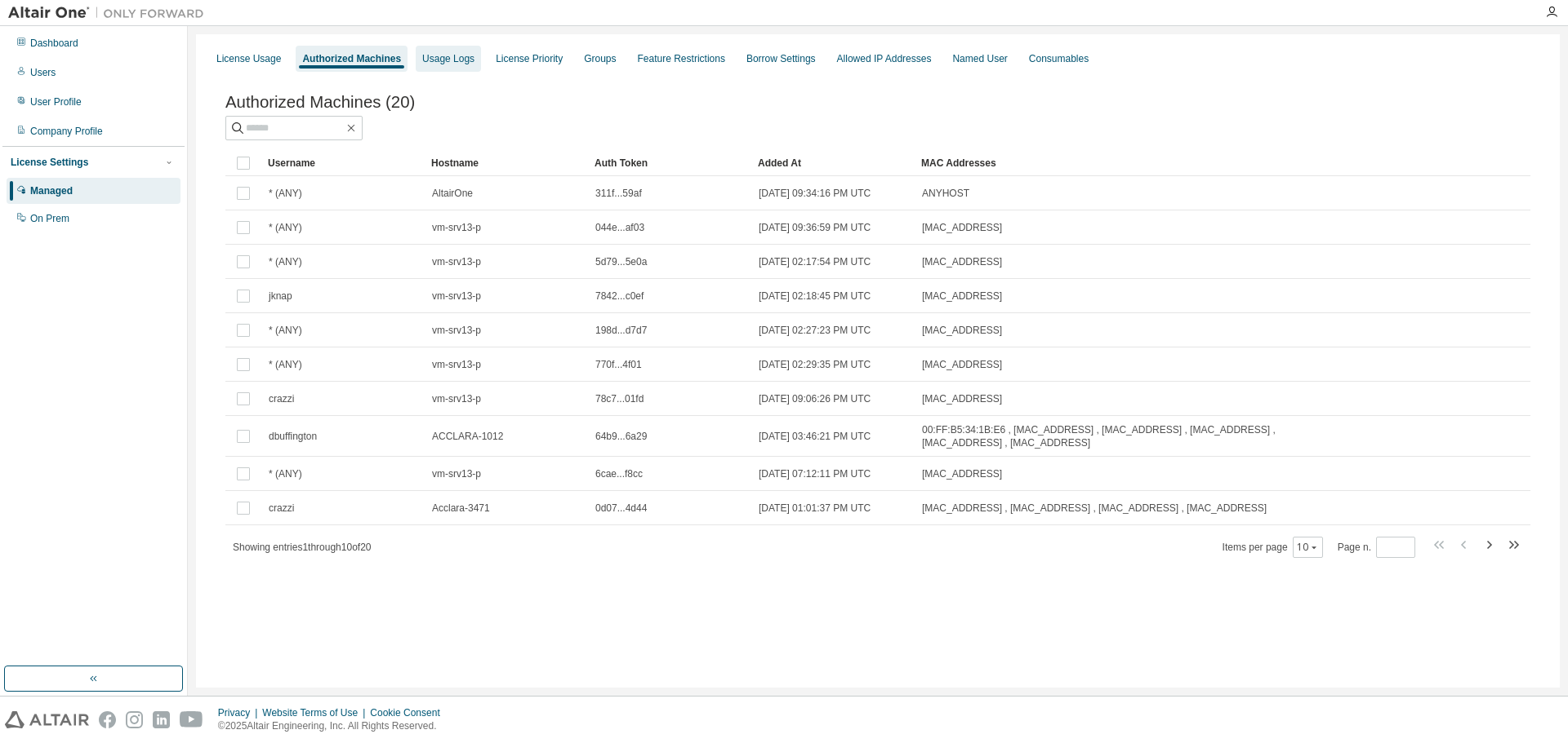
click at [449, 58] on div "Usage Logs" at bounding box center [447, 58] width 52 height 13
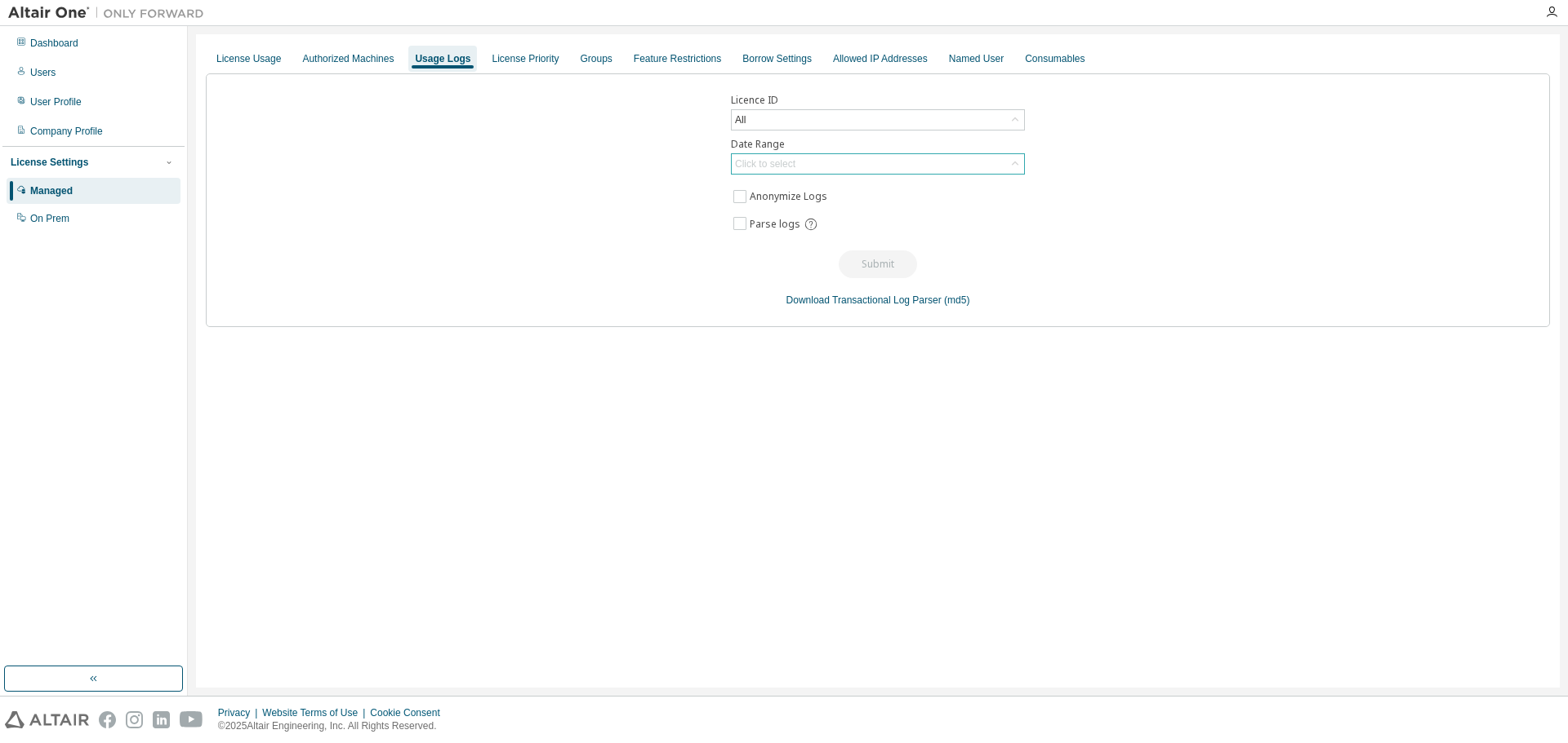
click at [1014, 166] on icon at bounding box center [1014, 163] width 16 height 16
click at [976, 204] on li "Last 30 days" at bounding box center [876, 209] width 289 height 22
click at [353, 58] on div "Authorized Machines" at bounding box center [347, 58] width 92 height 13
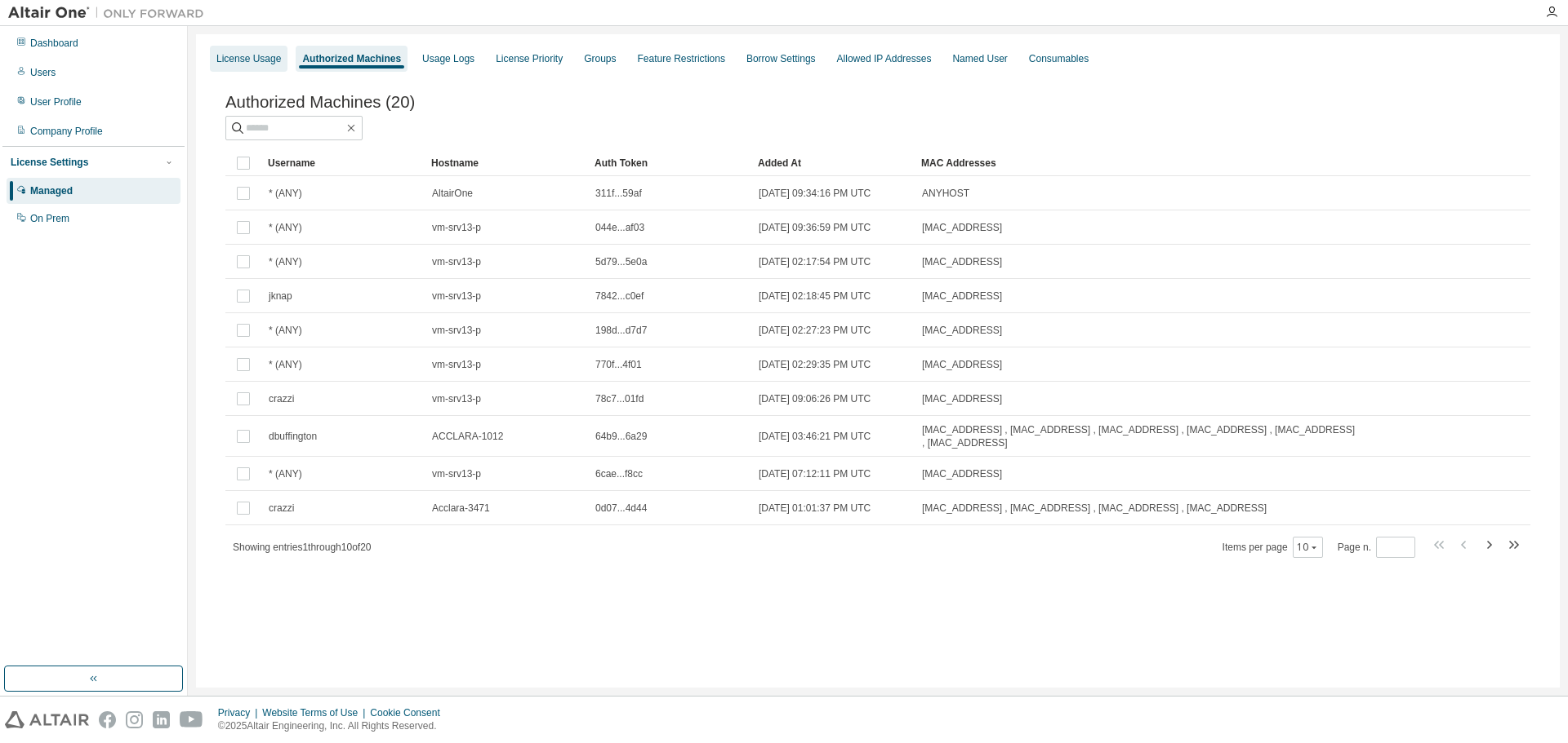
click at [254, 51] on div "License Usage" at bounding box center [248, 58] width 77 height 26
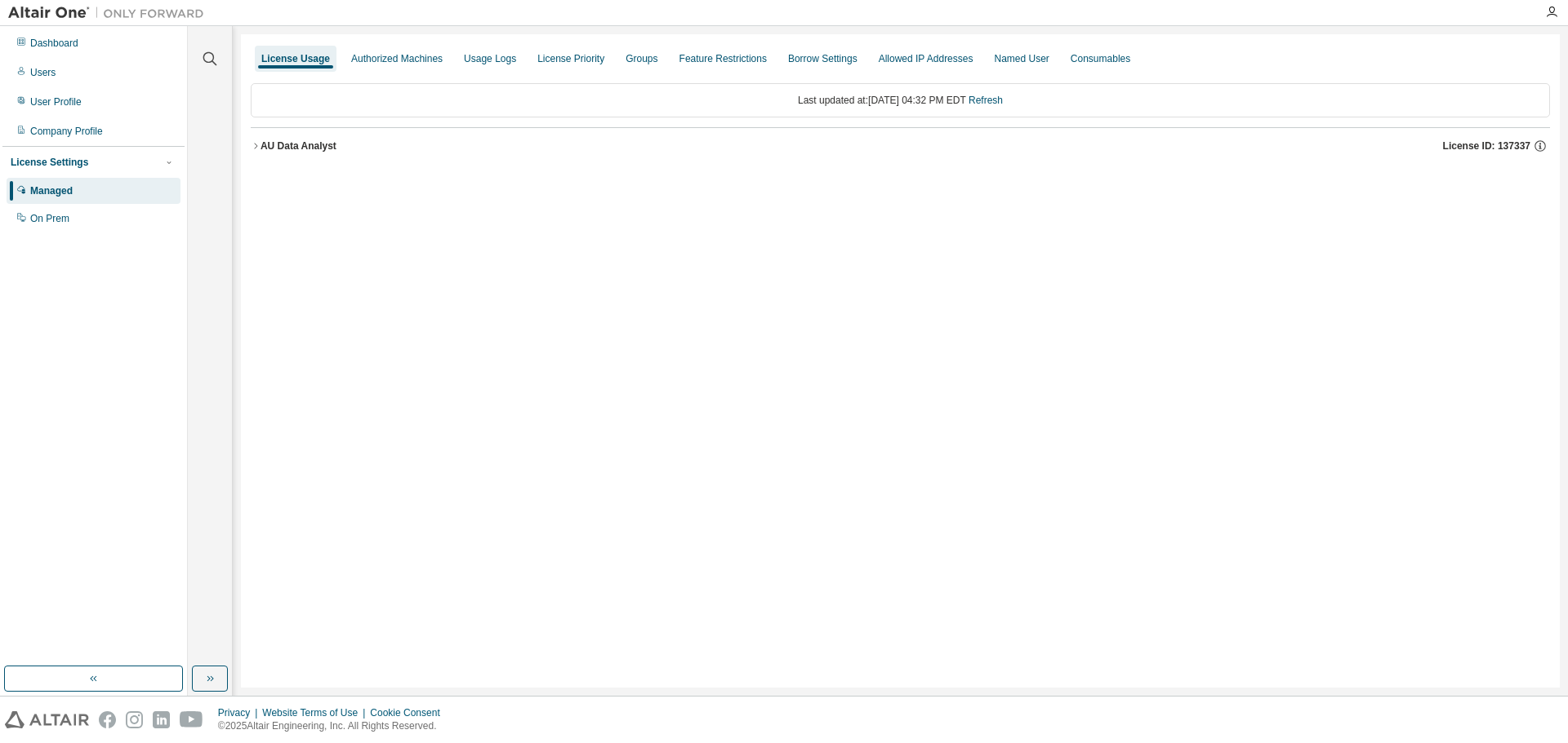
click at [255, 145] on icon "button" at bounding box center [256, 146] width 9 height 9
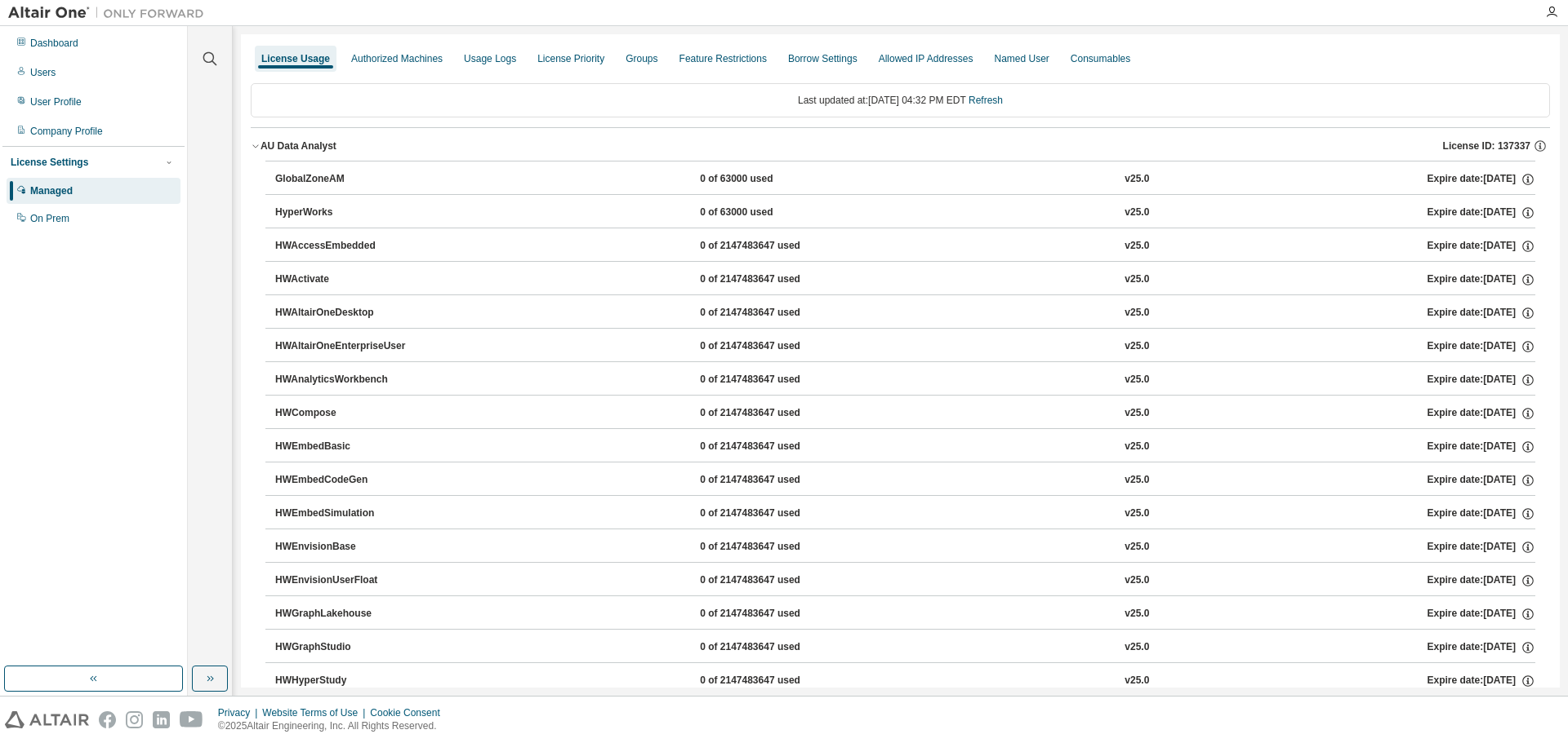
click at [255, 145] on icon "button" at bounding box center [256, 146] width 9 height 9
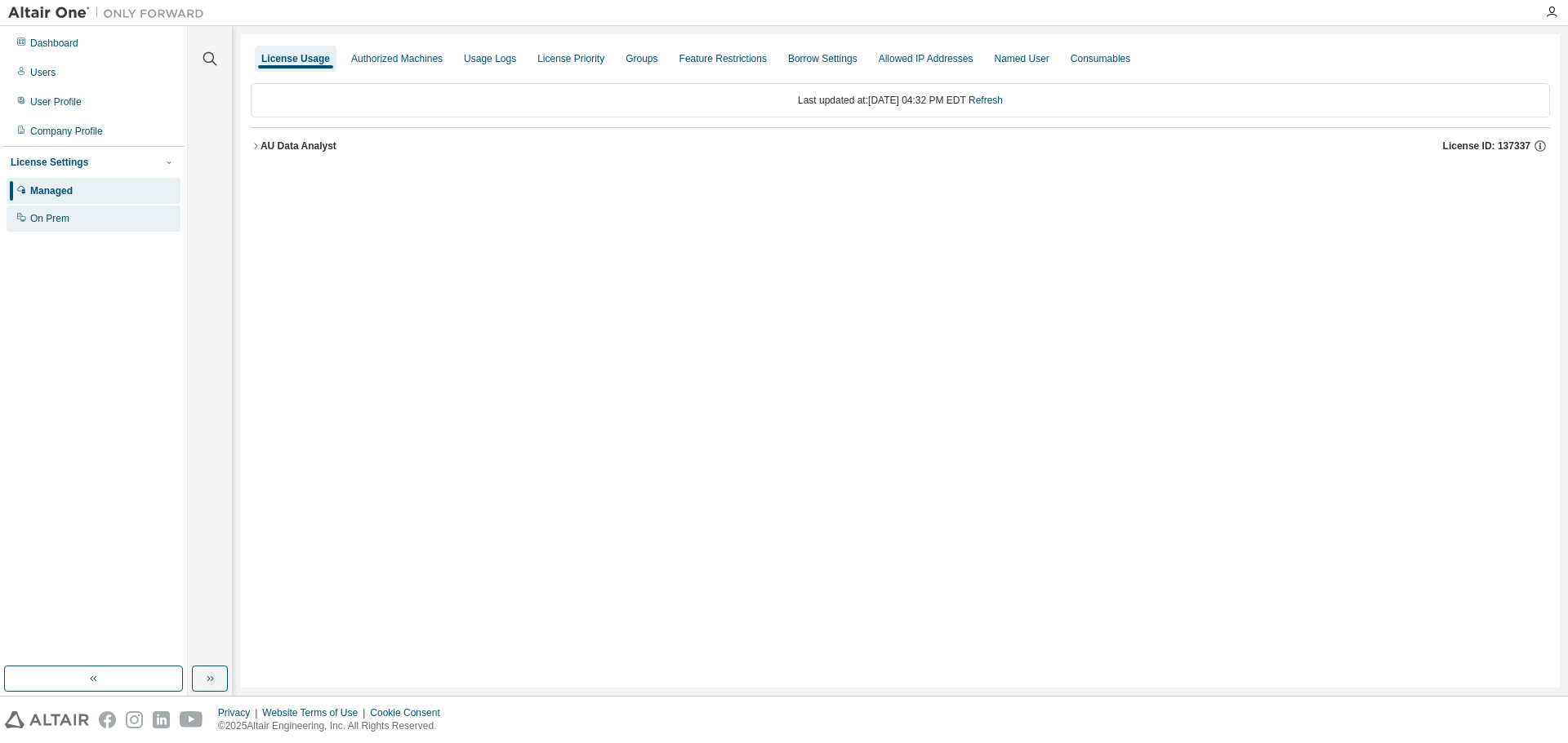
click at [58, 221] on div "On Prem" at bounding box center [50, 219] width 40 height 13
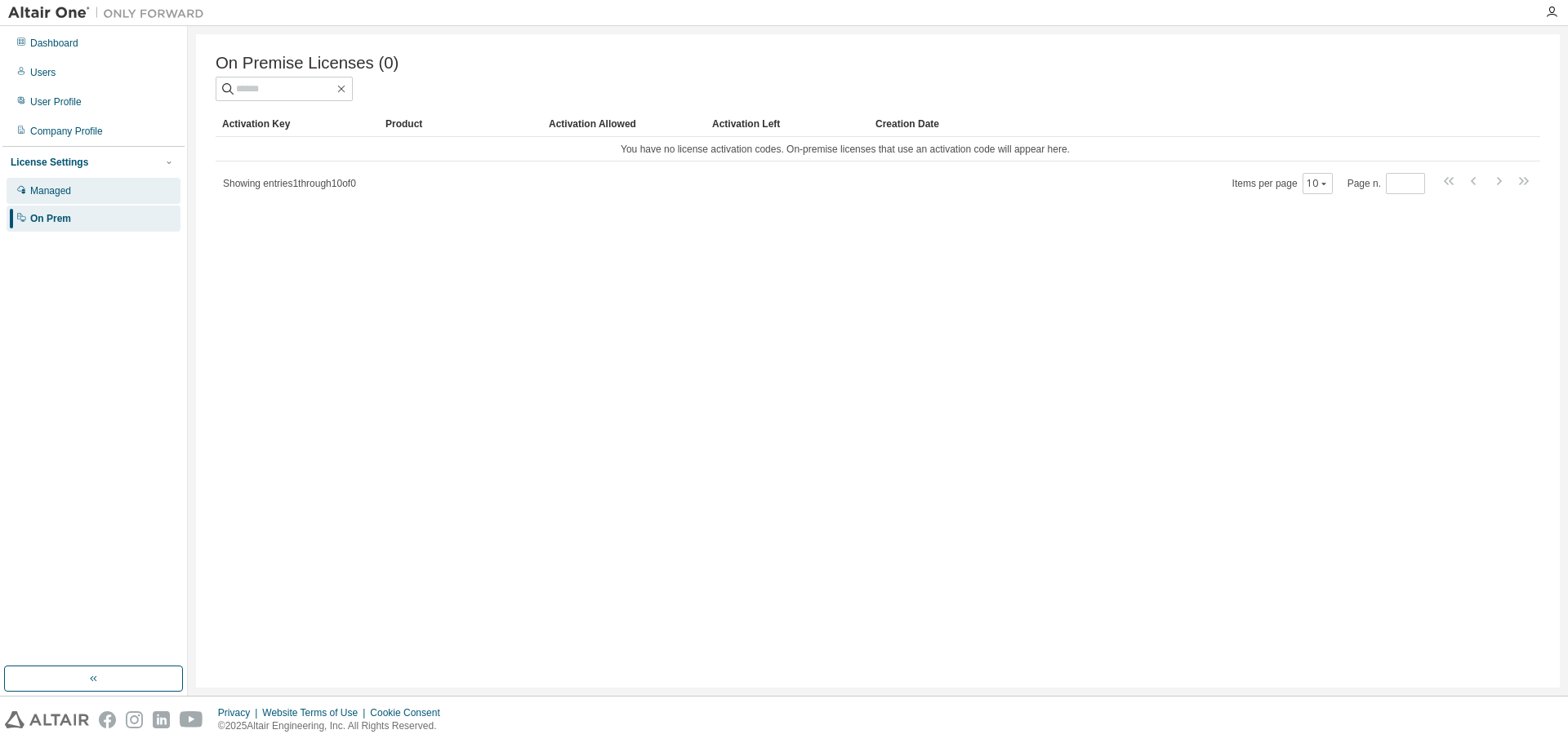
click at [61, 186] on div "Managed" at bounding box center [50, 191] width 41 height 13
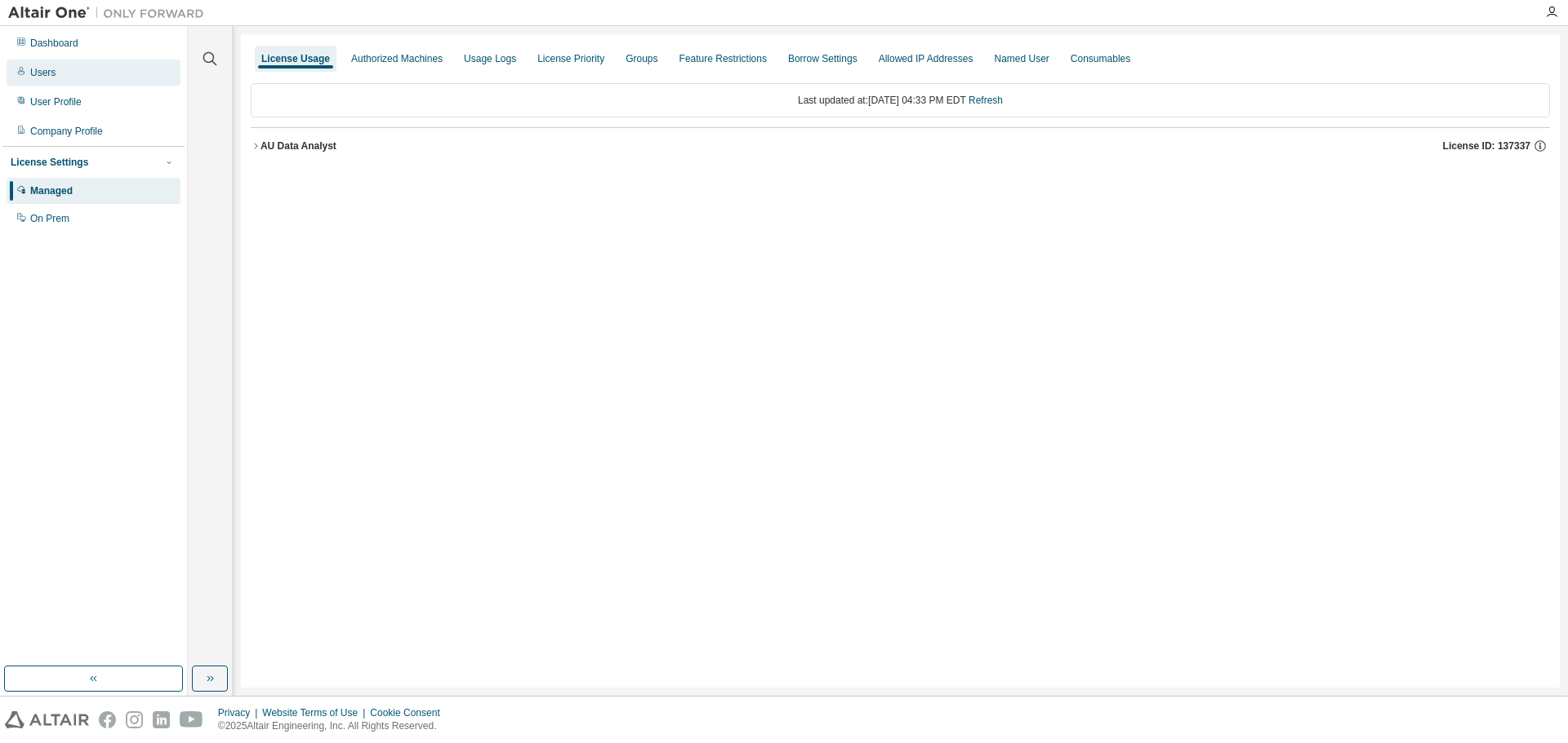
click at [50, 77] on div "Users" at bounding box center [42, 73] width 25 height 13
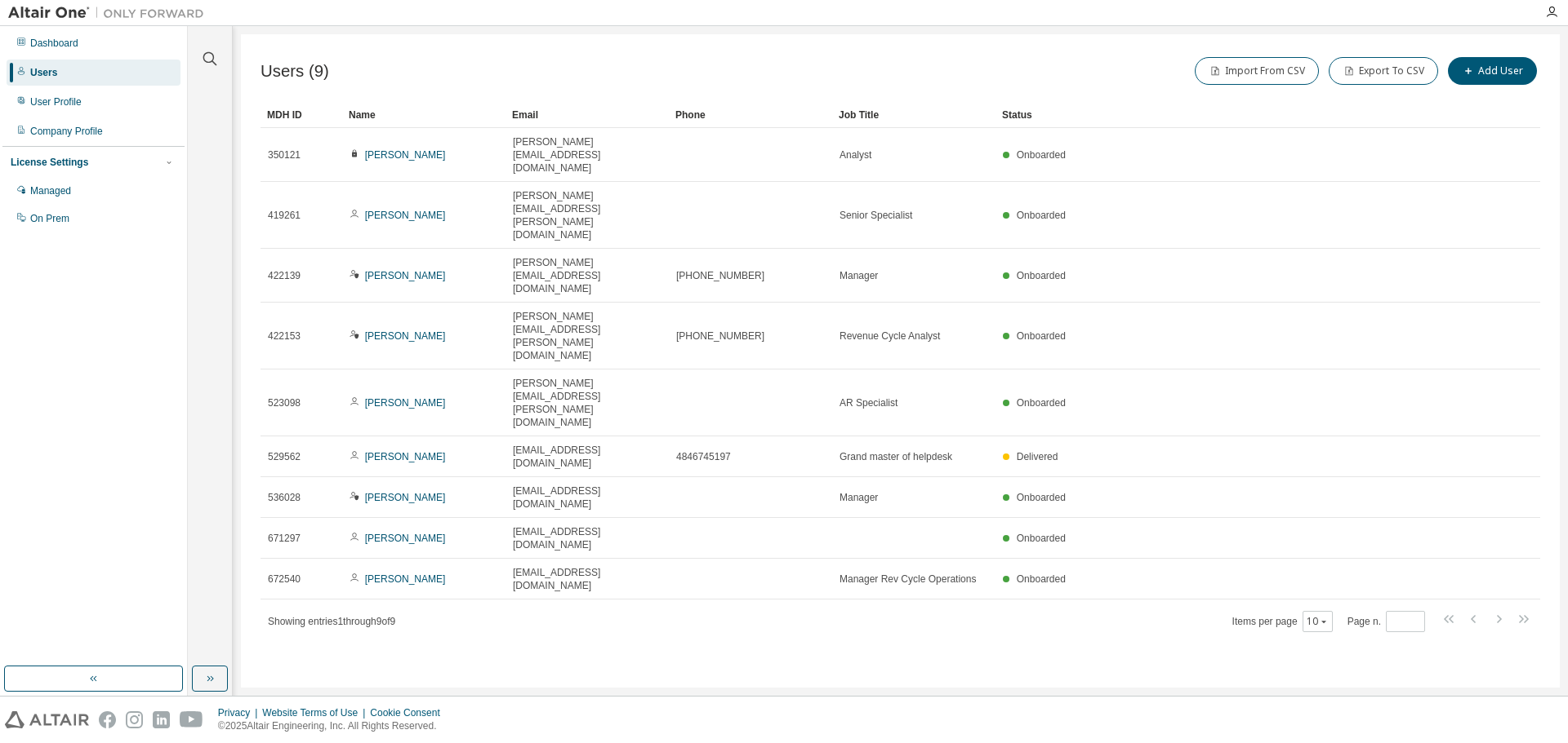
click at [1243, 454] on div "Users (9) Import From CSV Export To CSV Add User Clear Load Save Save As Field …" at bounding box center [900, 360] width 1319 height 653
click at [1009, 51] on div "Users (9) Import From CSV Export To CSV Add User Clear Load Save Save As Field …" at bounding box center [900, 360] width 1319 height 653
